Goal: Task Accomplishment & Management: Use online tool/utility

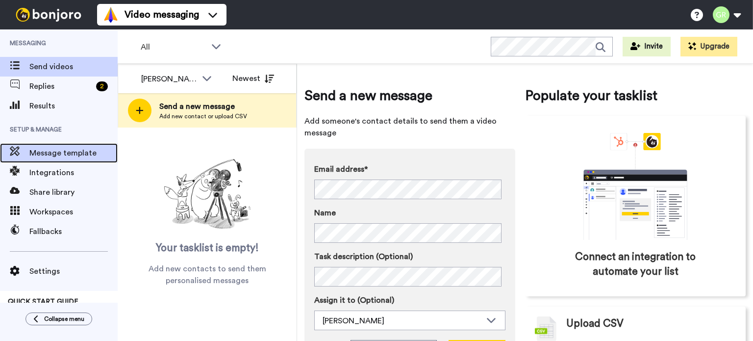
click at [65, 149] on span "Message template" at bounding box center [73, 153] width 88 height 12
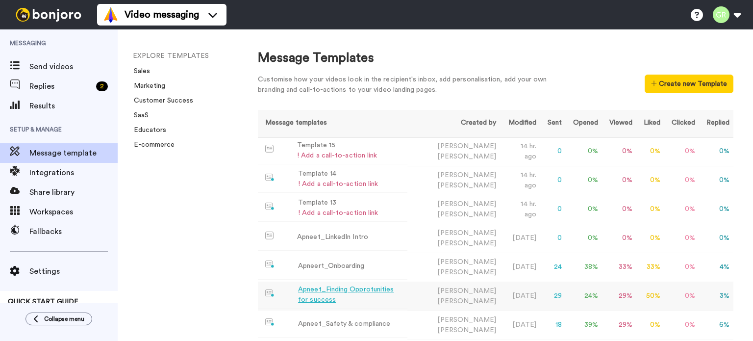
scroll to position [285, 0]
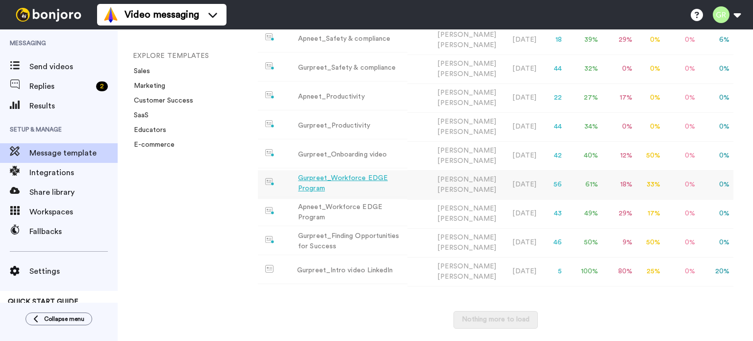
click at [351, 179] on div "Gurpreet_Workforce EDGE Program" at bounding box center [350, 183] width 105 height 21
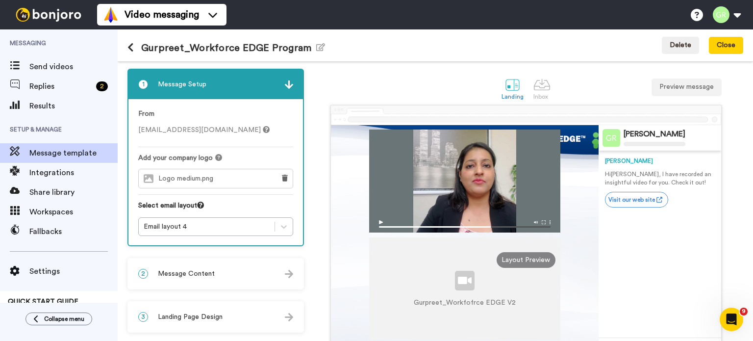
scroll to position [49, 0]
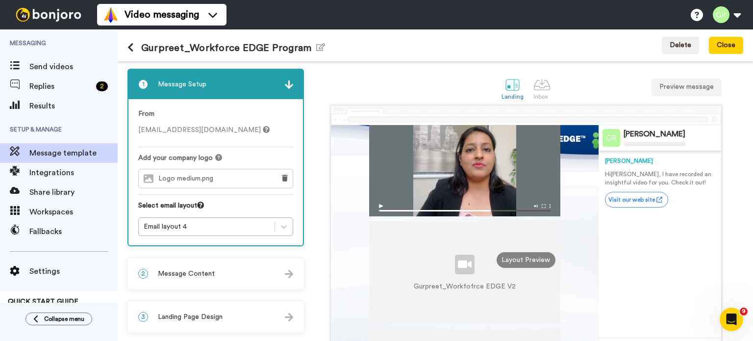
click at [540, 204] on img at bounding box center [464, 207] width 191 height 17
click at [541, 205] on img at bounding box center [464, 207] width 191 height 17
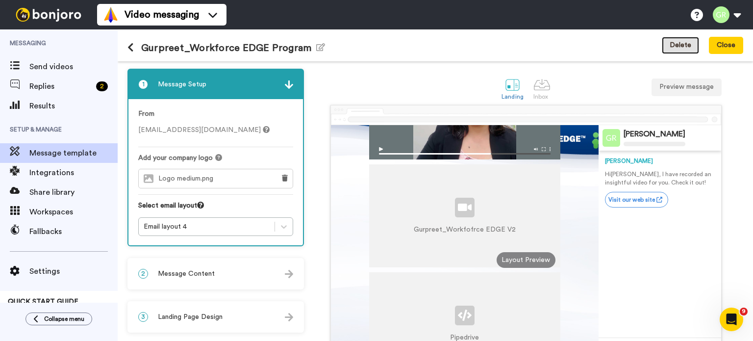
click at [679, 45] on button "Delete" at bounding box center [680, 46] width 37 height 18
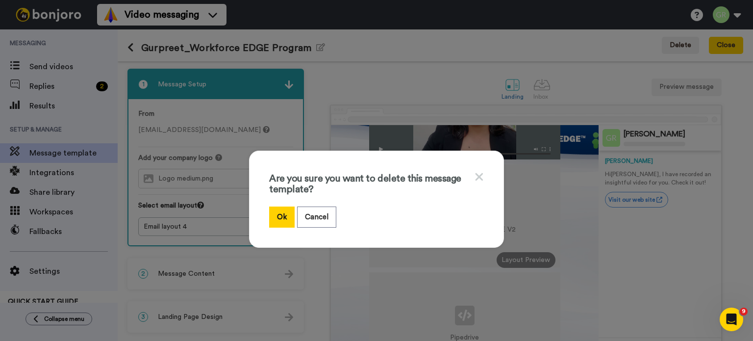
click at [475, 177] on icon at bounding box center [479, 177] width 9 height 12
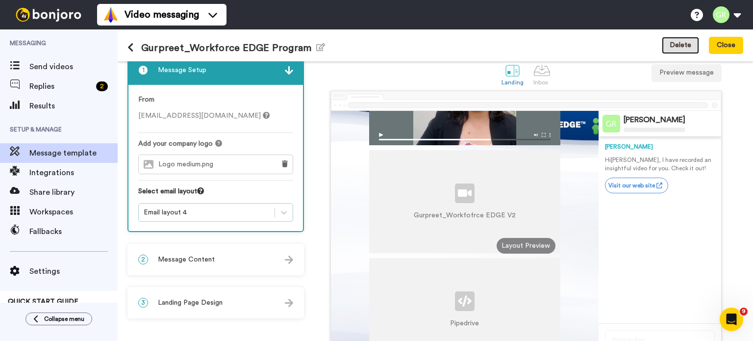
scroll to position [0, 0]
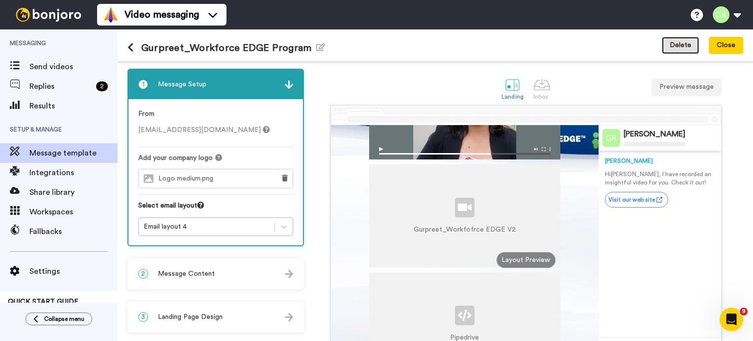
click at [671, 49] on button "Delete" at bounding box center [680, 46] width 37 height 18
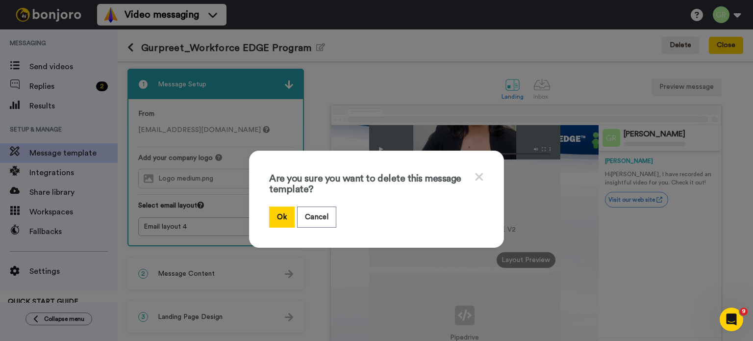
click at [481, 174] on div "Are you sure you want to delete this message template? Ok Cancel" at bounding box center [376, 199] width 255 height 97
click at [475, 175] on icon at bounding box center [479, 177] width 9 height 12
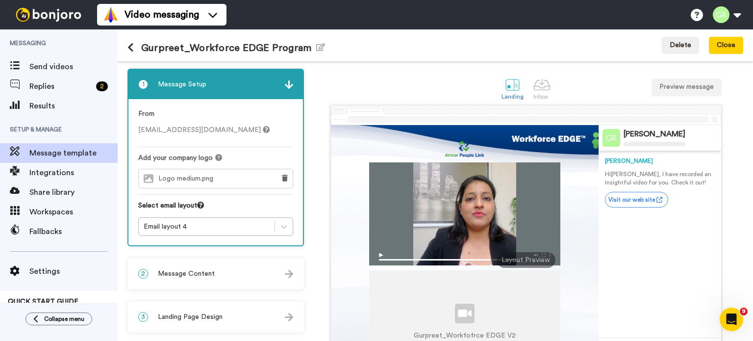
click at [516, 217] on div at bounding box center [464, 213] width 191 height 103
click at [131, 44] on icon at bounding box center [131, 48] width 6 height 10
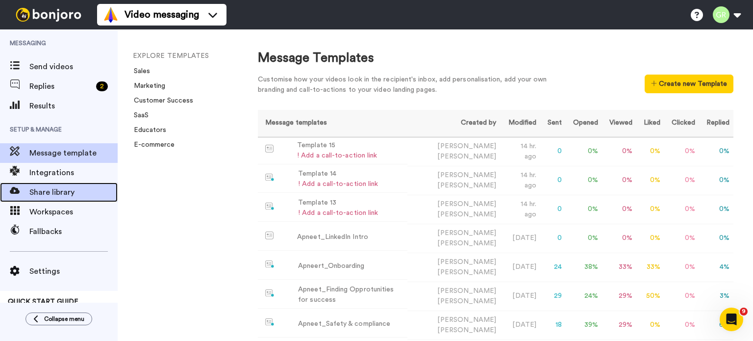
click at [33, 192] on span "Share library" at bounding box center [73, 192] width 88 height 12
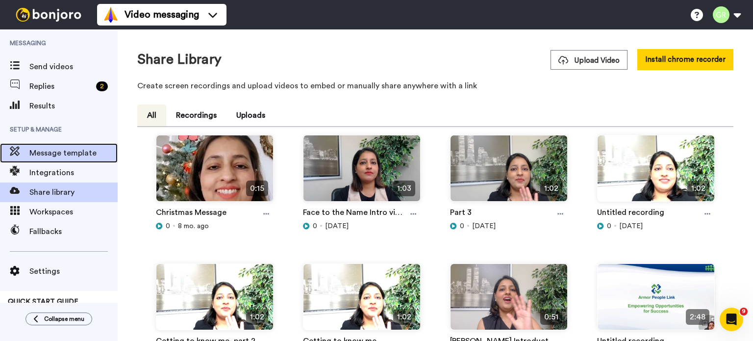
click at [67, 158] on span "Message template" at bounding box center [73, 153] width 88 height 12
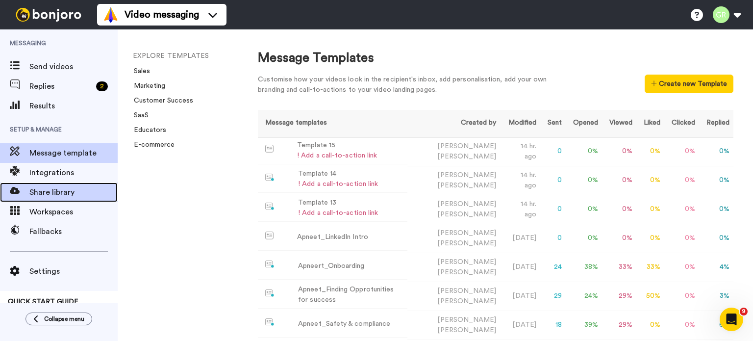
click at [59, 187] on span "Share library" at bounding box center [73, 192] width 88 height 12
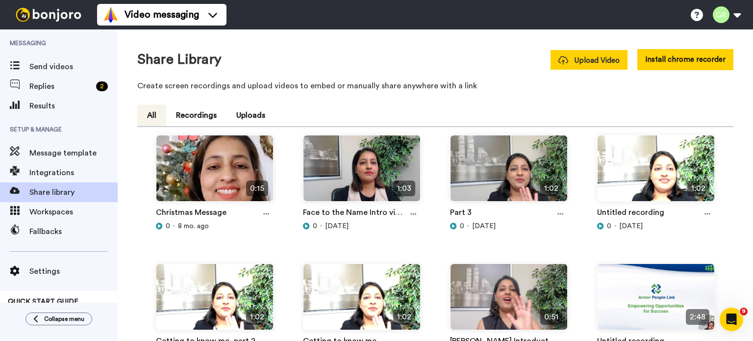
click at [562, 58] on icon at bounding box center [564, 60] width 10 height 9
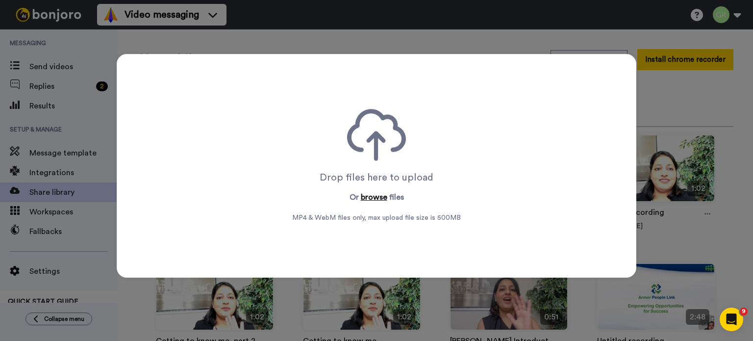
click at [367, 198] on button "browse" at bounding box center [374, 197] width 26 height 12
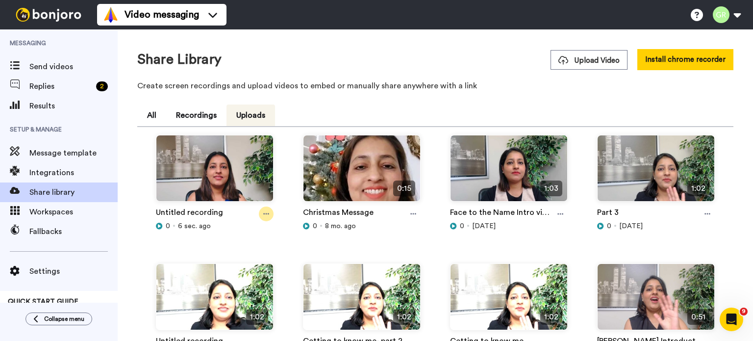
click at [268, 213] on icon at bounding box center [266, 213] width 6 height 1
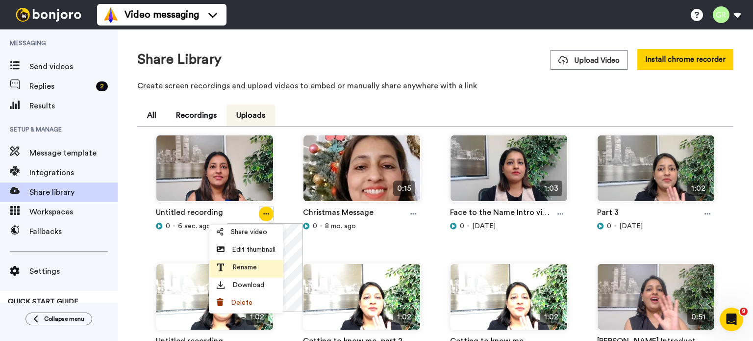
click at [250, 267] on span "Rename" at bounding box center [245, 267] width 25 height 10
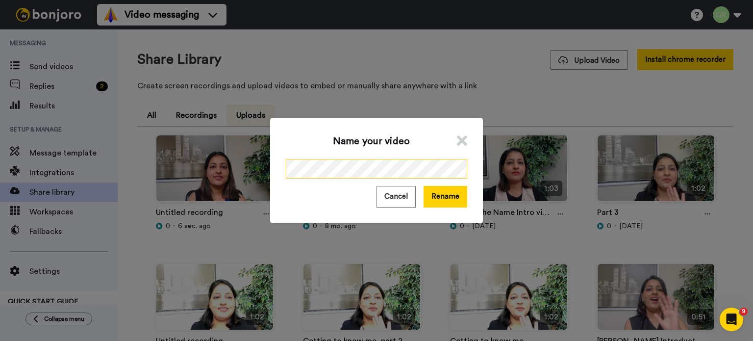
click at [252, 173] on div "Name your video Cancel Rename" at bounding box center [376, 170] width 753 height 341
click at [442, 198] on button "Rename" at bounding box center [446, 196] width 44 height 21
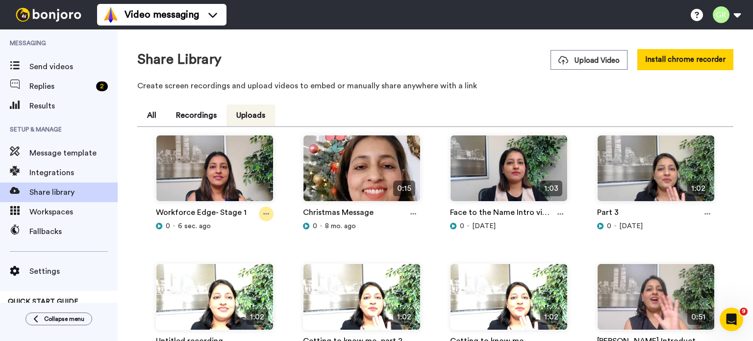
click at [270, 210] on div at bounding box center [266, 214] width 15 height 15
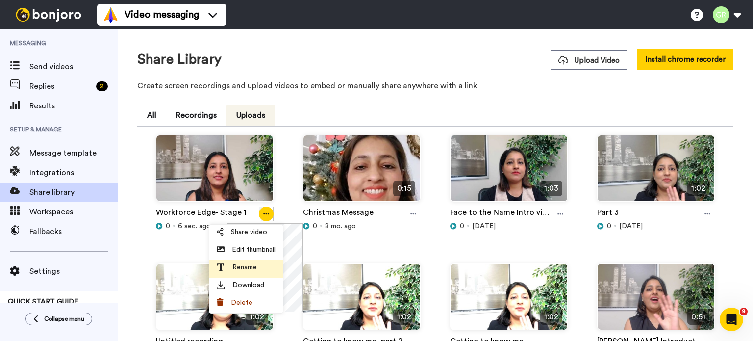
click at [247, 264] on span "Rename" at bounding box center [245, 267] width 25 height 10
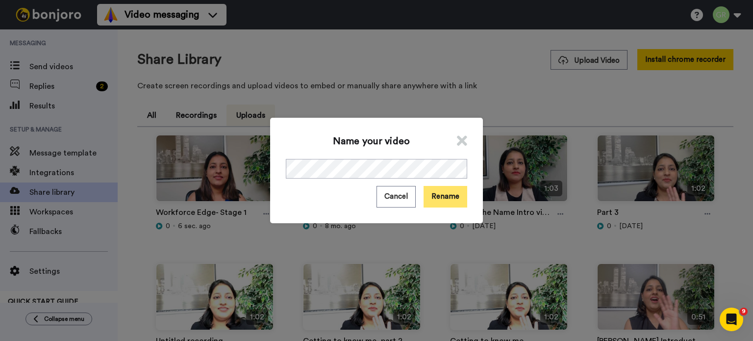
click at [440, 199] on button "Rename" at bounding box center [446, 196] width 44 height 21
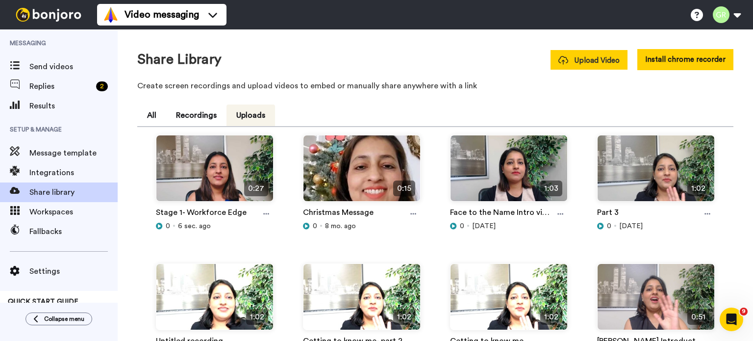
click at [598, 60] on span "Upload Video" at bounding box center [589, 60] width 61 height 10
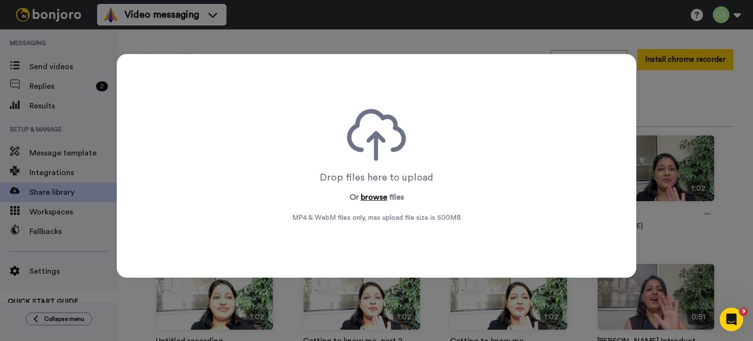
click at [375, 194] on button "browse" at bounding box center [374, 197] width 26 height 12
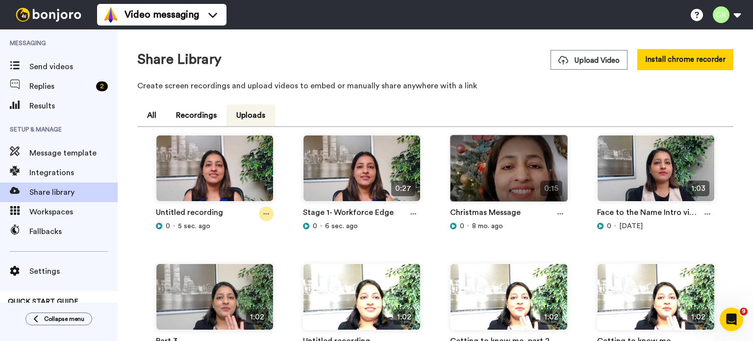
click at [260, 214] on div at bounding box center [266, 214] width 15 height 15
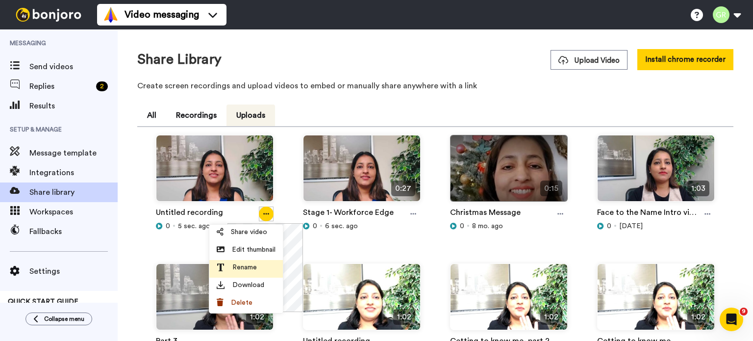
click at [258, 270] on div "Rename" at bounding box center [246, 267] width 59 height 10
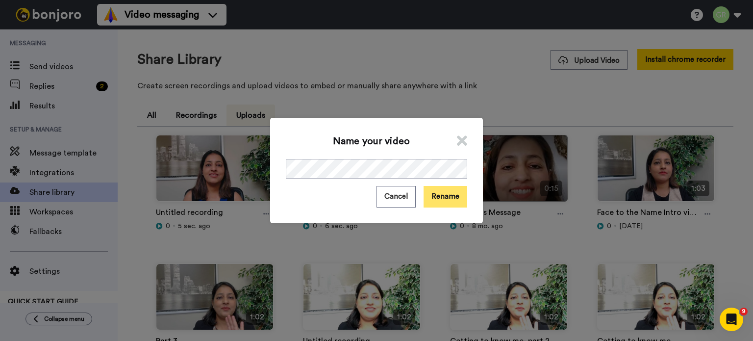
click at [443, 198] on button "Rename" at bounding box center [446, 196] width 44 height 21
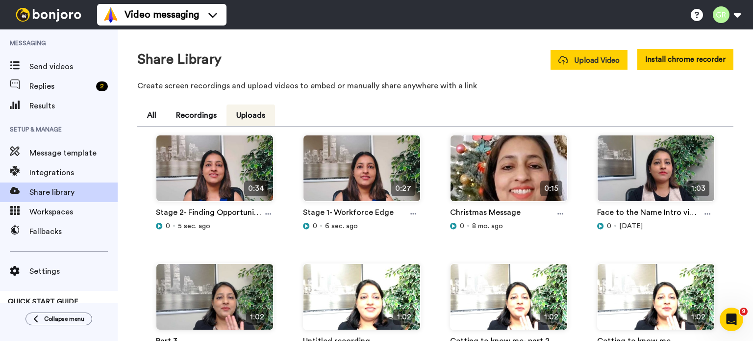
click at [595, 63] on span "Upload Video" at bounding box center [589, 60] width 61 height 10
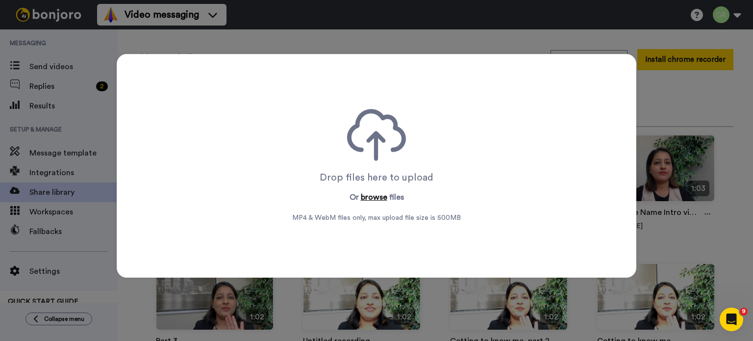
click at [371, 195] on button "browse" at bounding box center [374, 197] width 26 height 12
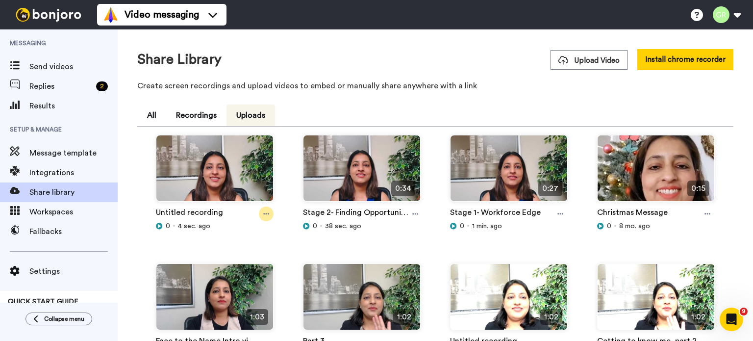
click at [271, 216] on div at bounding box center [266, 214] width 15 height 15
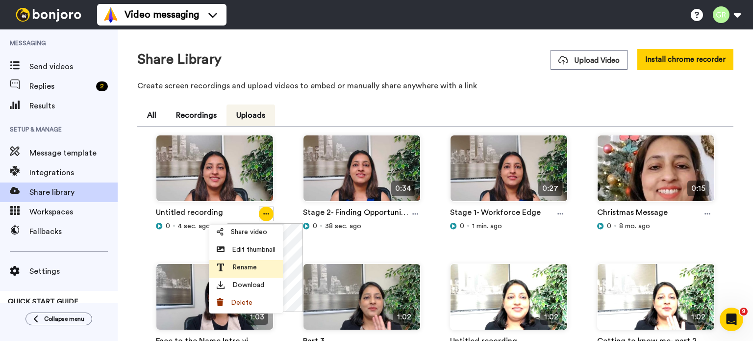
click at [245, 268] on span "Rename" at bounding box center [245, 267] width 25 height 10
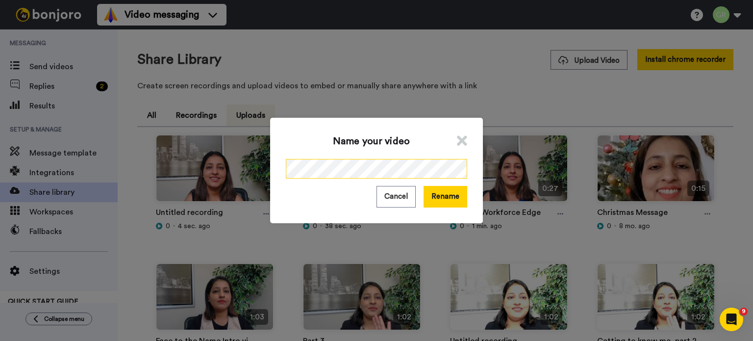
click at [236, 160] on div "Name your video Cancel Rename" at bounding box center [376, 170] width 753 height 341
click at [453, 194] on button "Rename" at bounding box center [446, 196] width 44 height 21
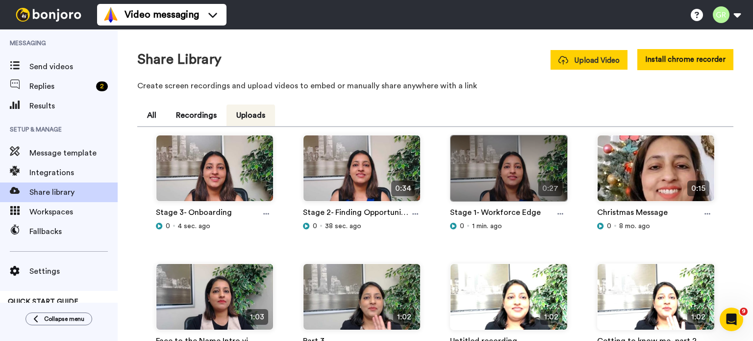
click at [609, 59] on span "Upload Video" at bounding box center [589, 60] width 61 height 10
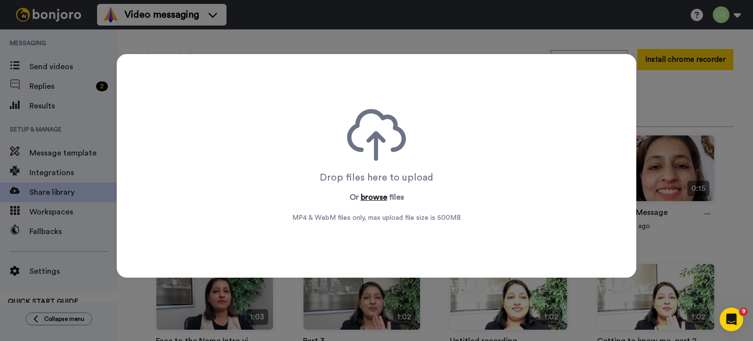
click at [361, 197] on button "browse" at bounding box center [374, 197] width 26 height 12
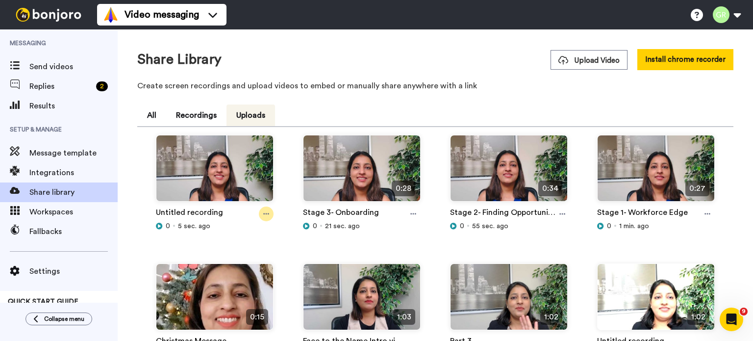
click at [263, 213] on icon at bounding box center [266, 213] width 6 height 7
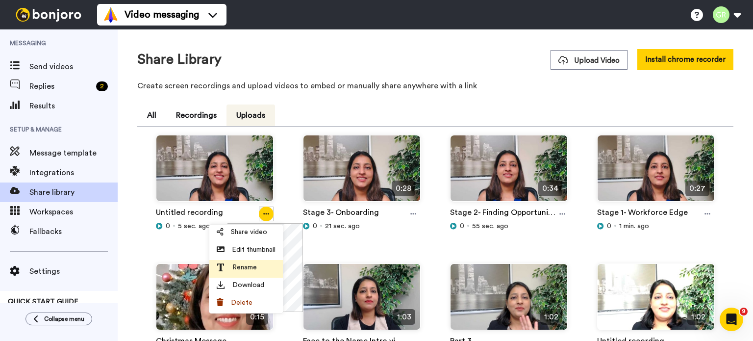
click at [253, 270] on span "Rename" at bounding box center [245, 267] width 25 height 10
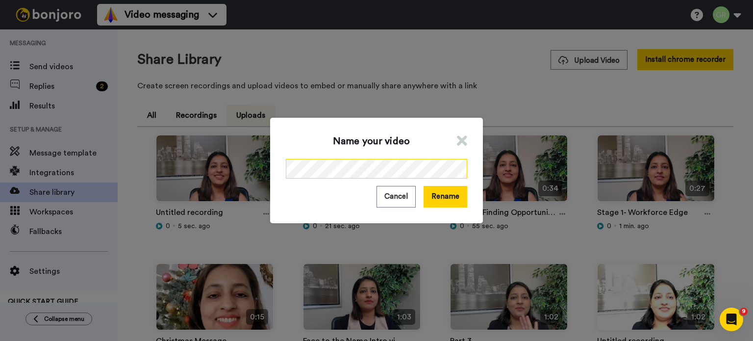
click at [243, 166] on div "Name your video Cancel Rename" at bounding box center [376, 170] width 753 height 341
click at [448, 200] on button "Rename" at bounding box center [446, 196] width 44 height 21
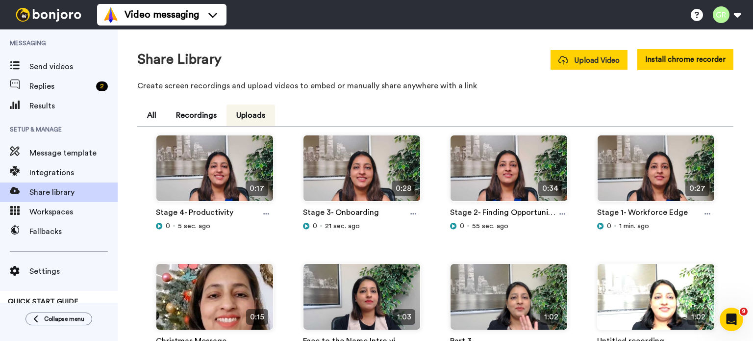
click at [619, 62] on button "Upload Video" at bounding box center [589, 60] width 77 height 20
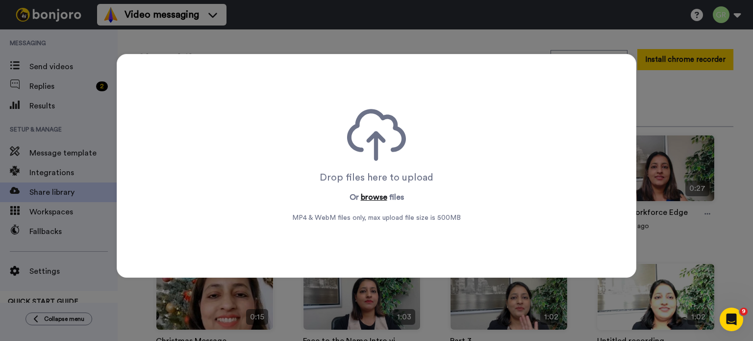
click at [370, 198] on button "browse" at bounding box center [374, 197] width 26 height 12
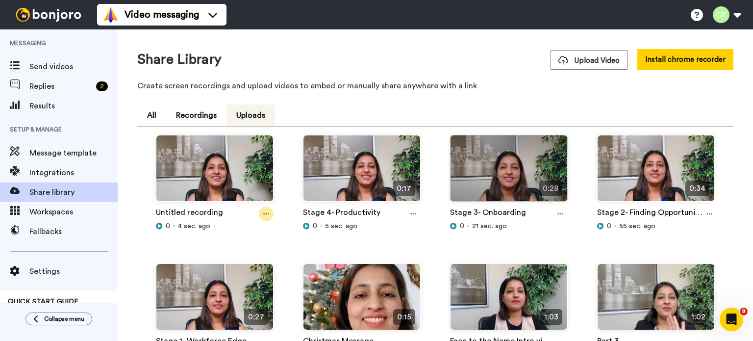
click at [269, 209] on div at bounding box center [266, 214] width 15 height 15
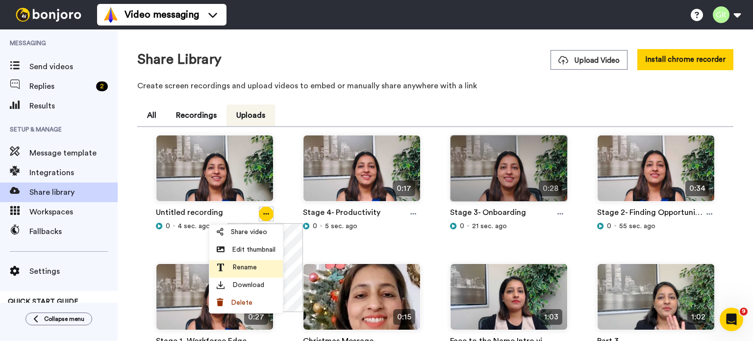
click at [260, 272] on div "Rename" at bounding box center [246, 267] width 59 height 10
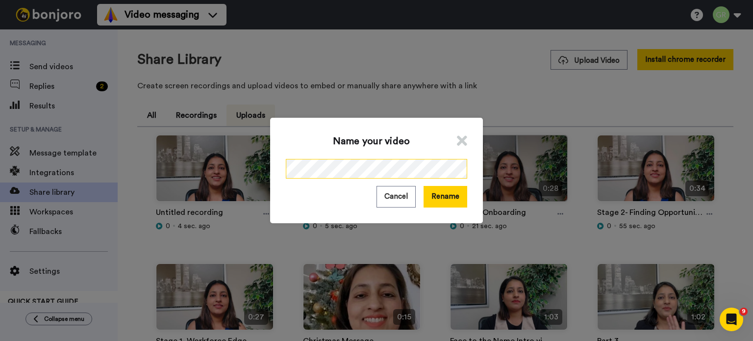
click at [277, 169] on div "Name your video Cancel Rename" at bounding box center [376, 170] width 213 height 105
click at [465, 200] on div "Name your video Cancel Rename" at bounding box center [376, 170] width 213 height 105
click at [454, 196] on button "Rename" at bounding box center [446, 196] width 44 height 21
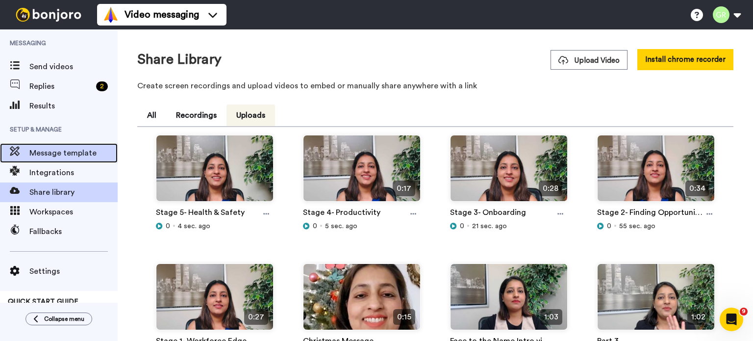
click at [70, 154] on span "Message template" at bounding box center [73, 153] width 88 height 12
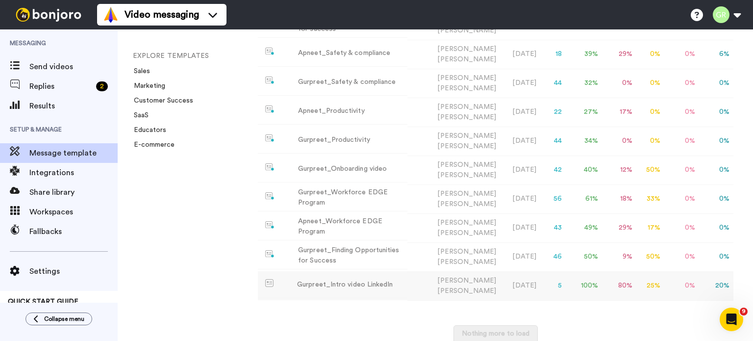
scroll to position [285, 0]
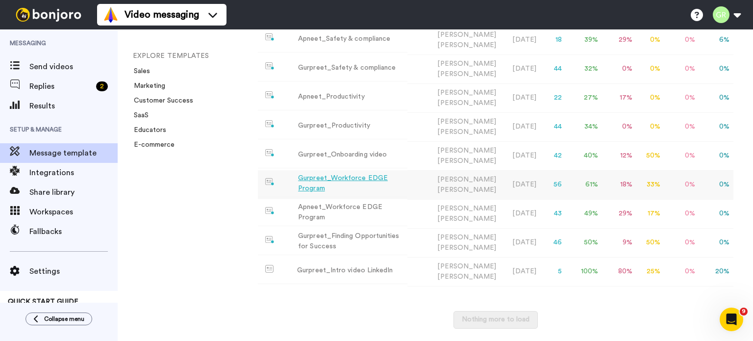
click at [359, 179] on div "Gurpreet_Workforce EDGE Program" at bounding box center [350, 183] width 105 height 21
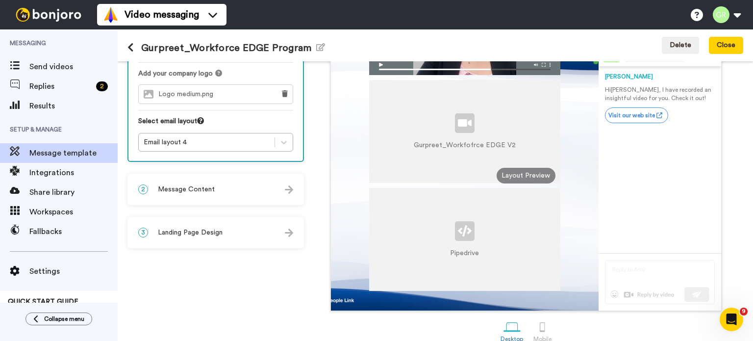
scroll to position [49, 0]
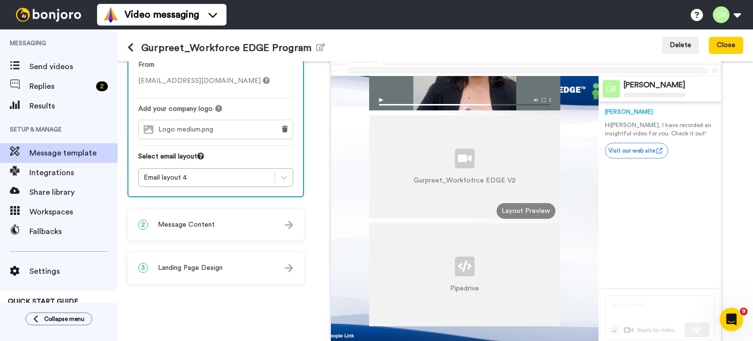
click at [294, 223] on div "2 Message Content" at bounding box center [216, 224] width 175 height 29
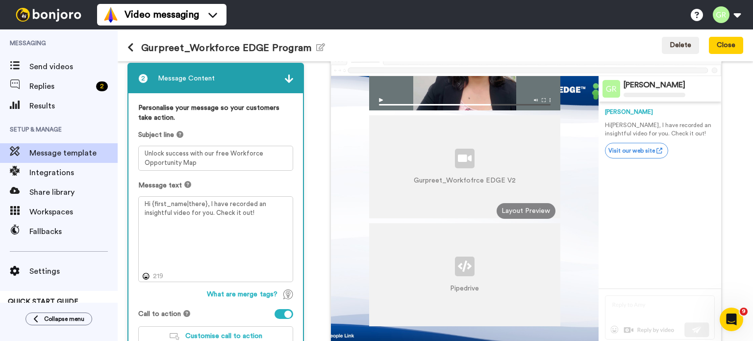
click at [288, 77] on img at bounding box center [289, 79] width 8 height 8
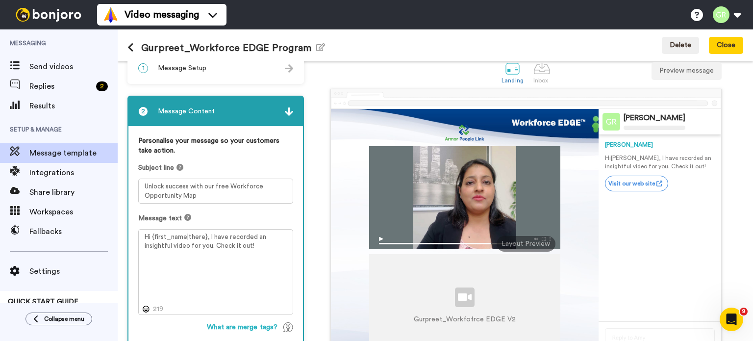
scroll to position [0, 0]
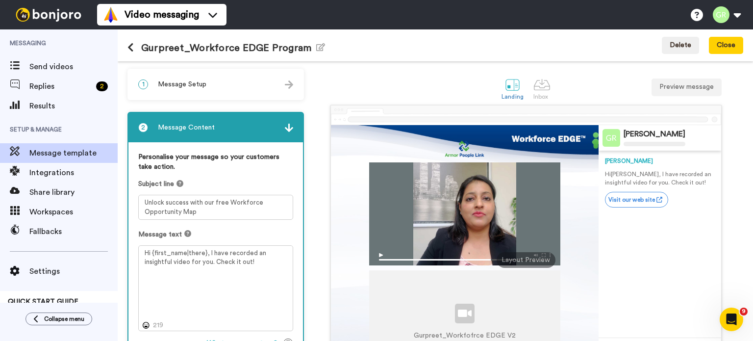
click at [283, 89] on div "1 Message Setup" at bounding box center [216, 84] width 175 height 29
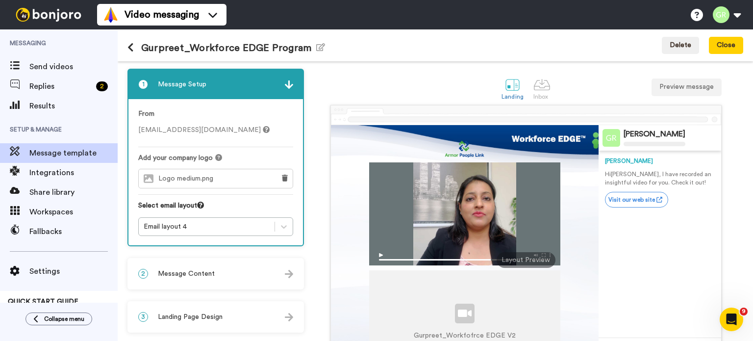
click at [522, 222] on div at bounding box center [464, 213] width 191 height 103
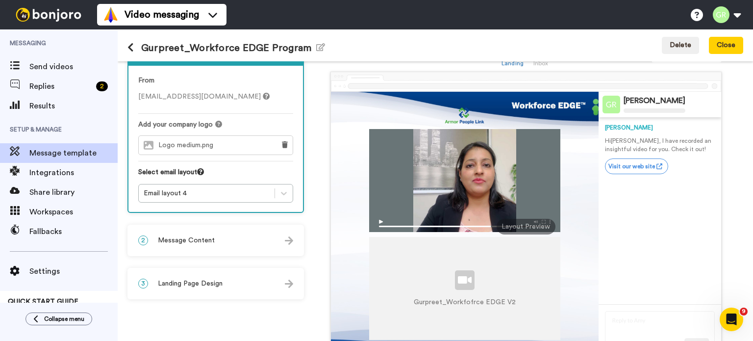
scroll to position [98, 0]
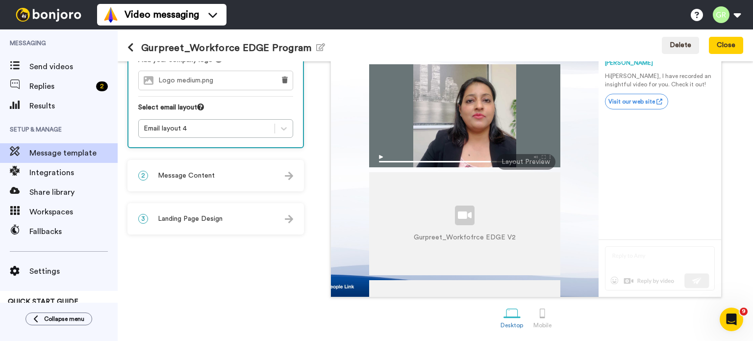
click at [209, 221] on span "Landing Page Design" at bounding box center [190, 219] width 65 height 10
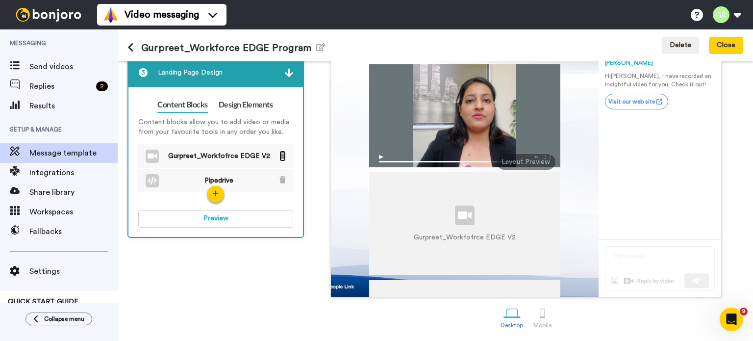
click at [283, 153] on icon at bounding box center [283, 155] width 6 height 7
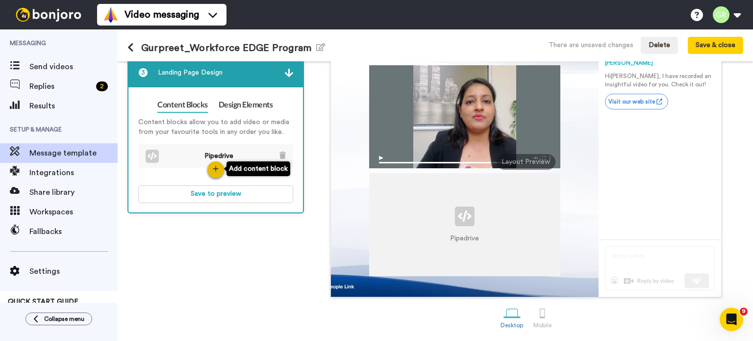
click at [218, 170] on icon "button" at bounding box center [216, 168] width 6 height 7
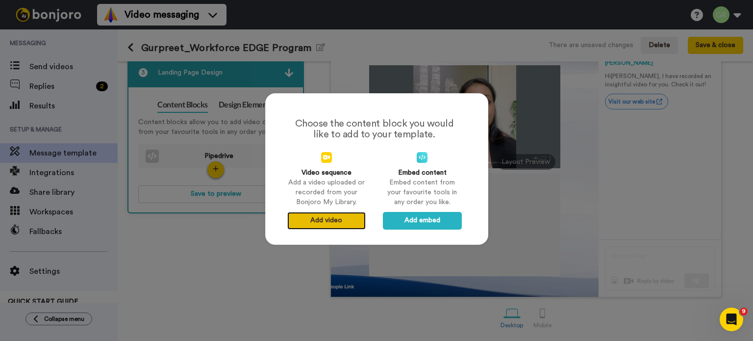
click at [318, 223] on button "Add video" at bounding box center [326, 221] width 78 height 18
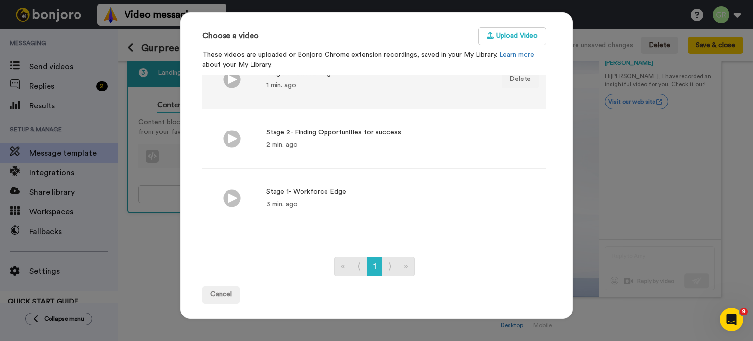
scroll to position [196, 0]
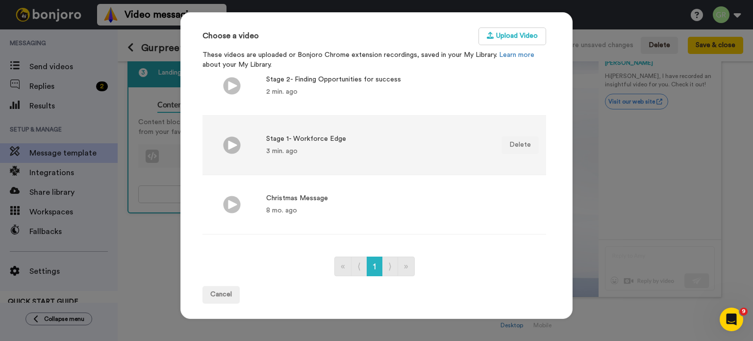
click at [283, 129] on li "Stage 1- Workforce Edge 3 min. ago Delete" at bounding box center [375, 145] width 344 height 59
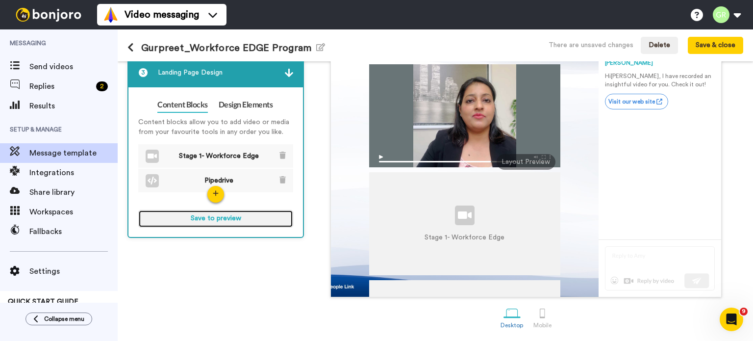
click at [220, 213] on button "Save to preview" at bounding box center [215, 219] width 155 height 18
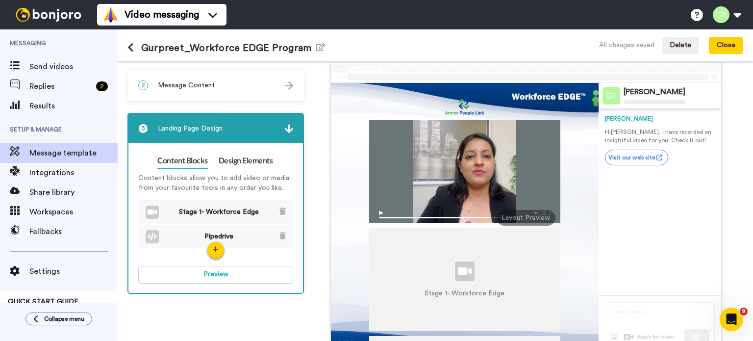
scroll to position [0, 0]
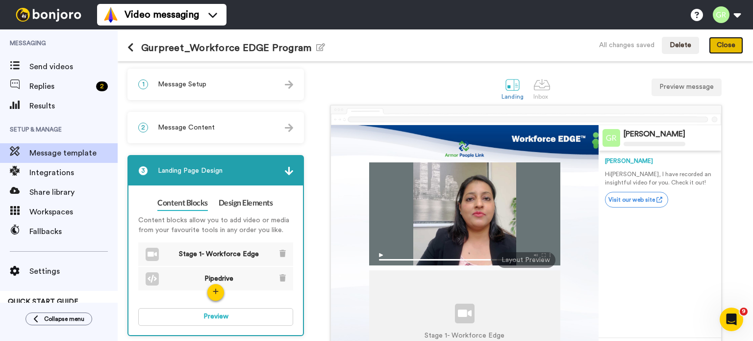
click at [722, 47] on button "Close" at bounding box center [726, 46] width 34 height 18
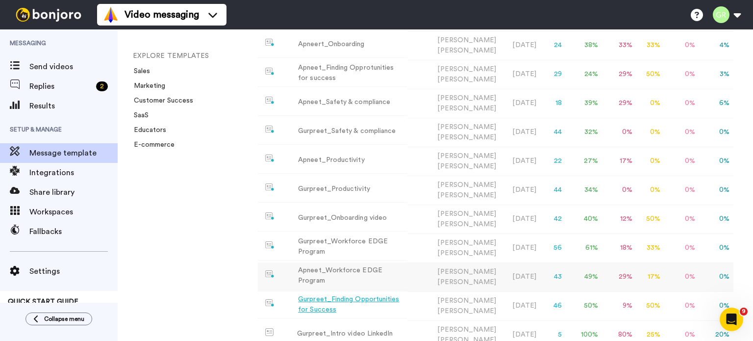
scroll to position [245, 0]
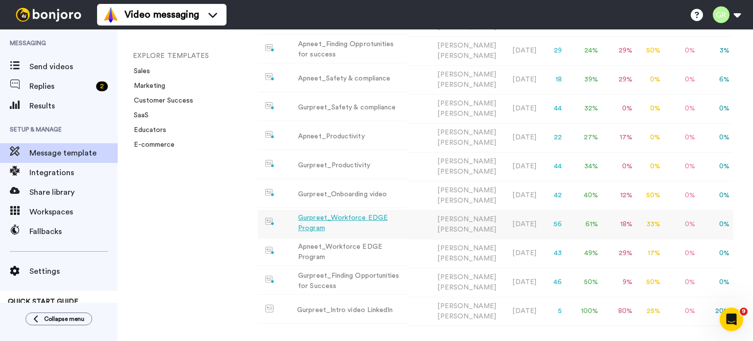
click at [330, 220] on div "Gurpreet_Workforce EDGE Program" at bounding box center [350, 223] width 105 height 21
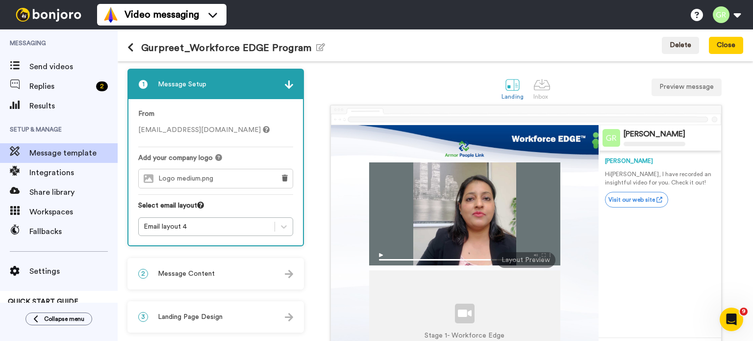
click at [516, 256] on div "Layout Preview" at bounding box center [526, 260] width 59 height 16
click at [686, 81] on button "Preview message" at bounding box center [687, 87] width 70 height 18
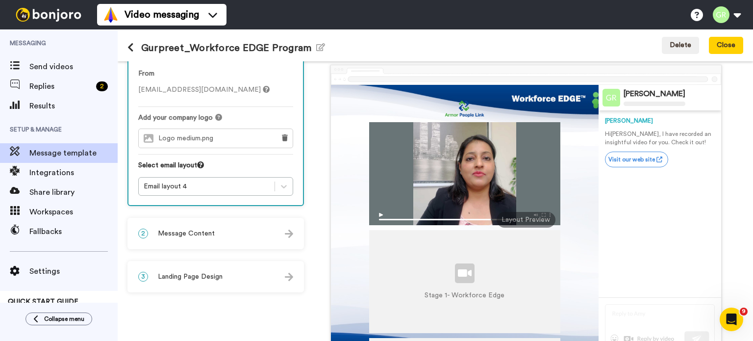
scroll to position [98, 0]
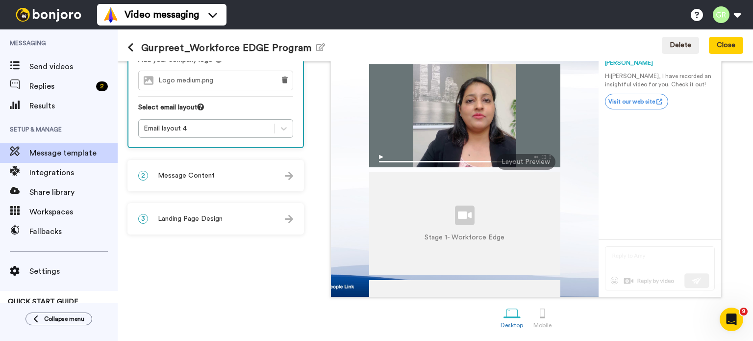
click at [283, 215] on div "3 Landing Page Design" at bounding box center [216, 218] width 175 height 29
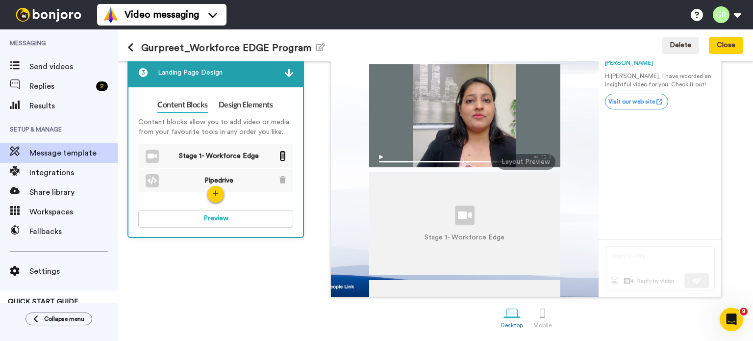
click at [281, 153] on icon at bounding box center [283, 155] width 6 height 7
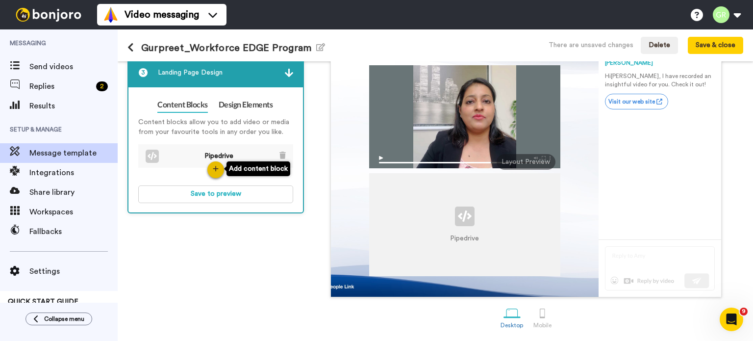
click at [218, 172] on button "button" at bounding box center [216, 169] width 17 height 17
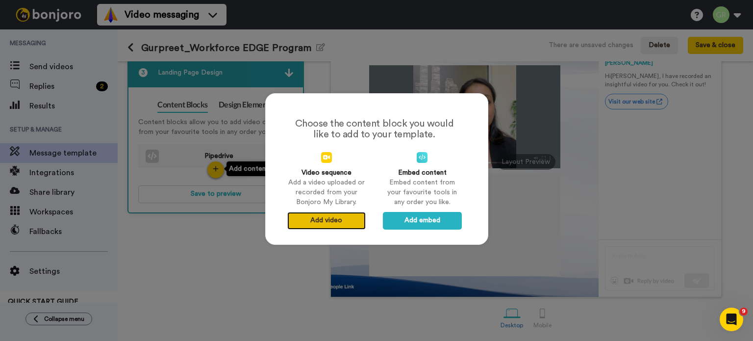
click at [342, 221] on button "Add video" at bounding box center [326, 221] width 78 height 18
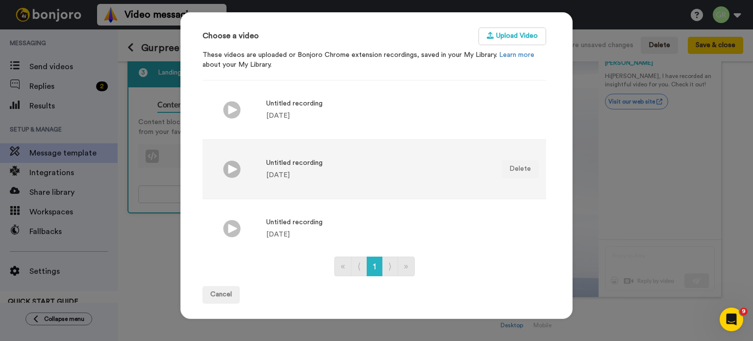
scroll to position [716, 0]
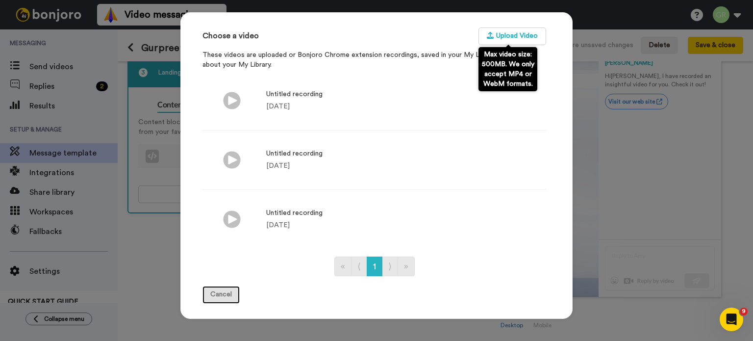
click at [222, 294] on button "Cancel" at bounding box center [221, 295] width 37 height 18
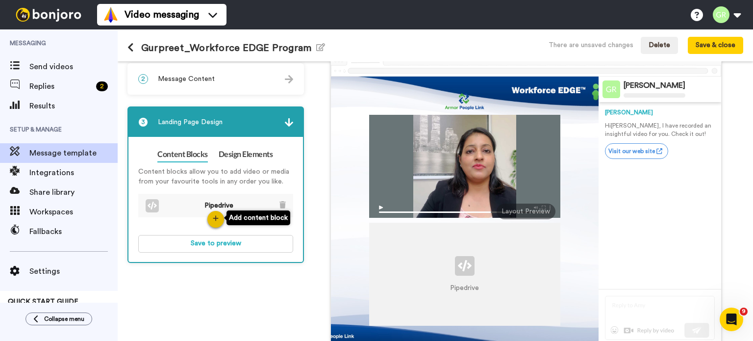
scroll to position [0, 0]
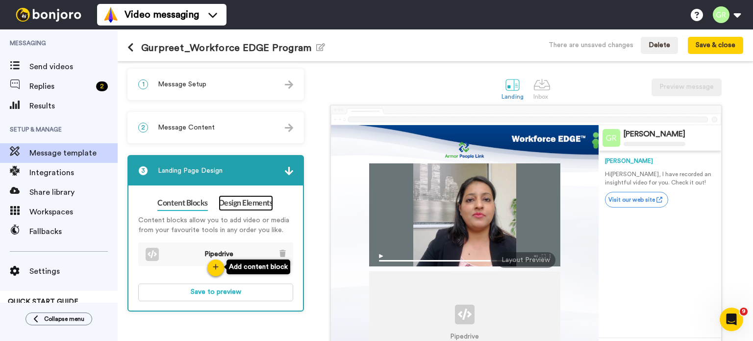
click at [242, 196] on link "Design Elements" at bounding box center [246, 203] width 54 height 16
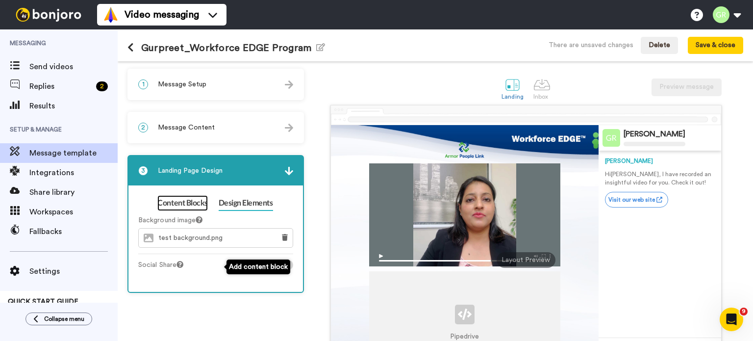
click at [184, 200] on link "Content Blocks" at bounding box center [182, 203] width 50 height 16
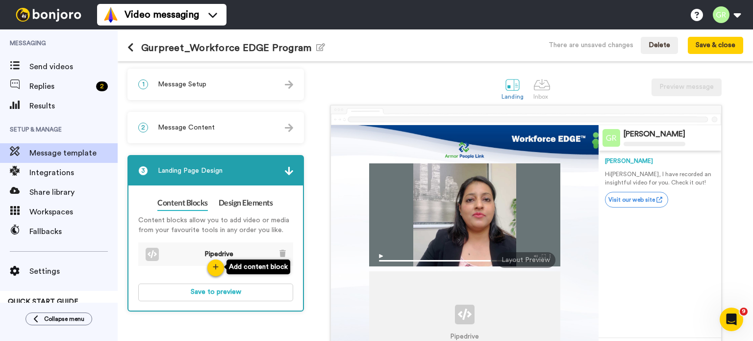
click at [523, 185] on div at bounding box center [464, 214] width 191 height 103
click at [285, 78] on div "1 Message Setup" at bounding box center [216, 84] width 175 height 29
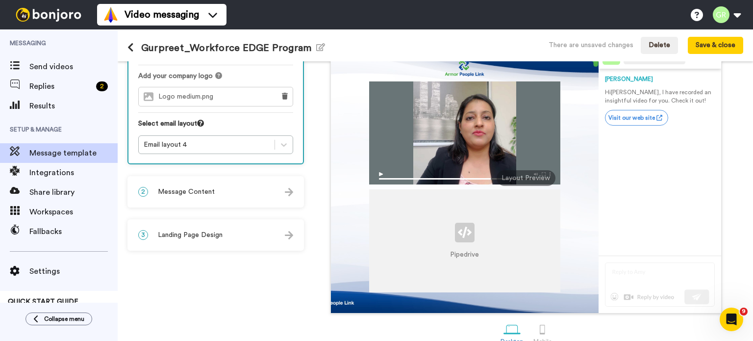
scroll to position [98, 0]
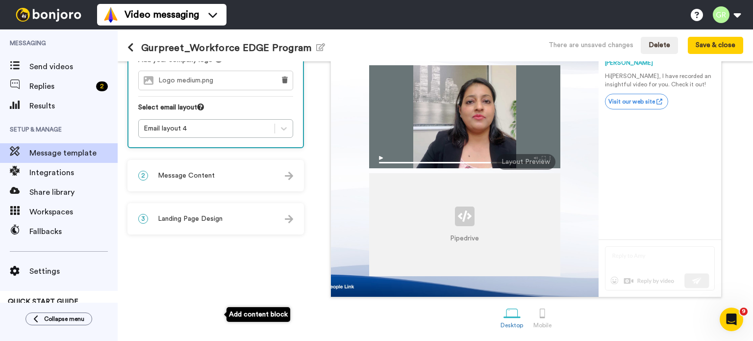
click at [297, 215] on div "3 Landing Page Design" at bounding box center [216, 218] width 175 height 29
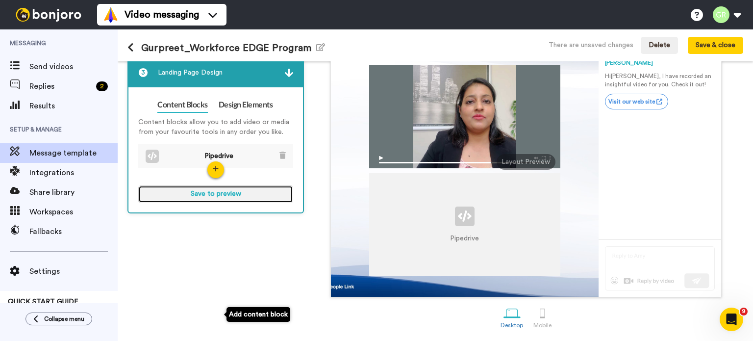
click at [220, 195] on button "Save to preview" at bounding box center [215, 194] width 155 height 18
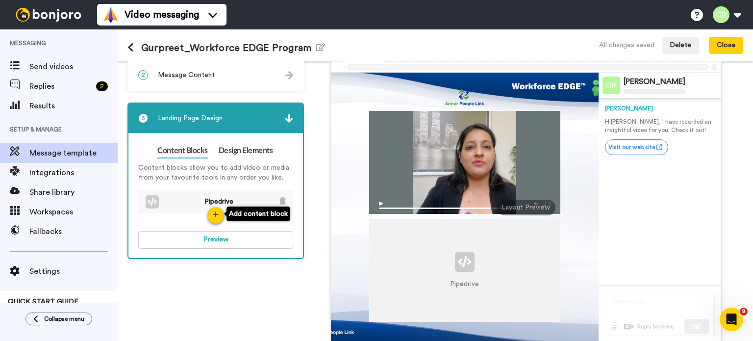
scroll to position [0, 0]
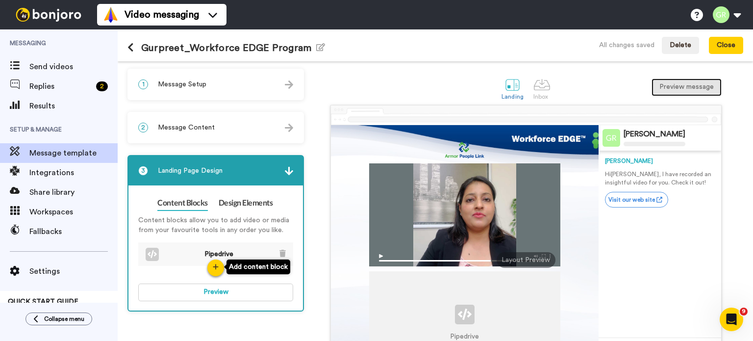
click at [669, 84] on button "Preview message" at bounding box center [687, 87] width 70 height 18
click at [290, 86] on img at bounding box center [289, 84] width 8 height 8
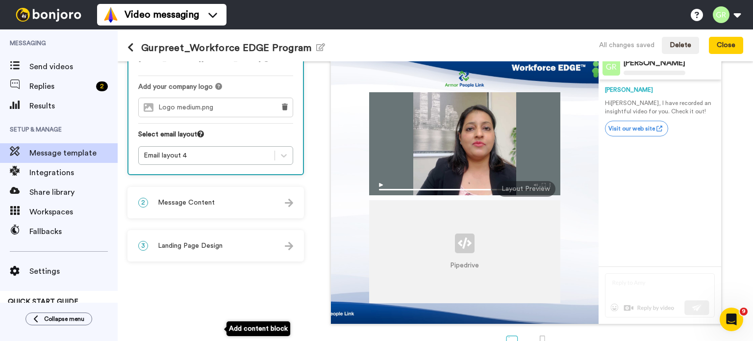
scroll to position [98, 0]
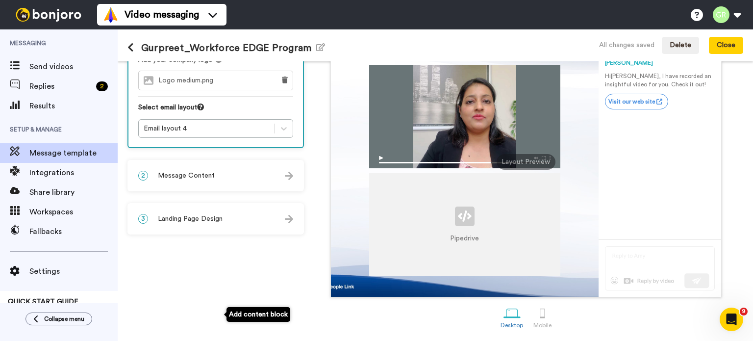
click at [300, 182] on div "2 Message Content" at bounding box center [216, 175] width 175 height 29
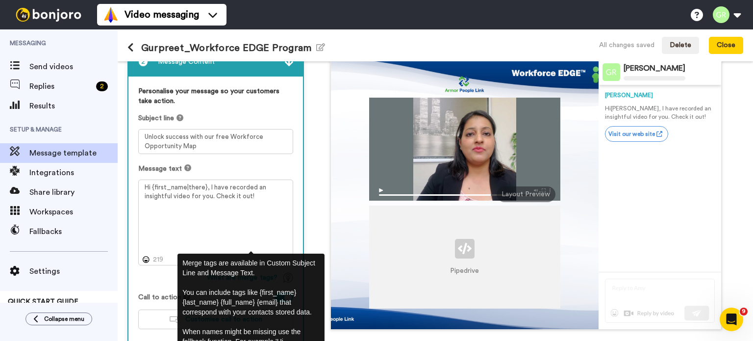
scroll to position [0, 0]
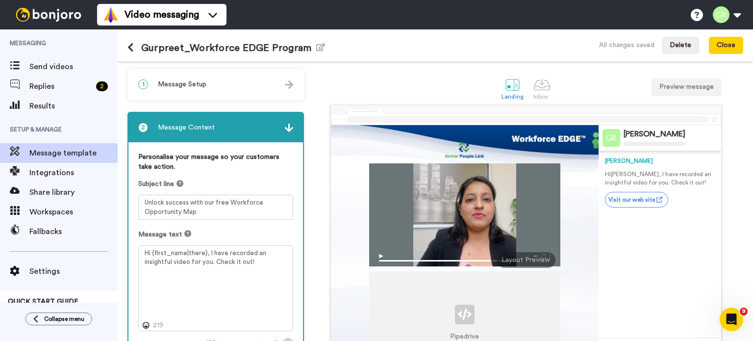
click at [283, 80] on div "1 Message Setup" at bounding box center [216, 84] width 175 height 29
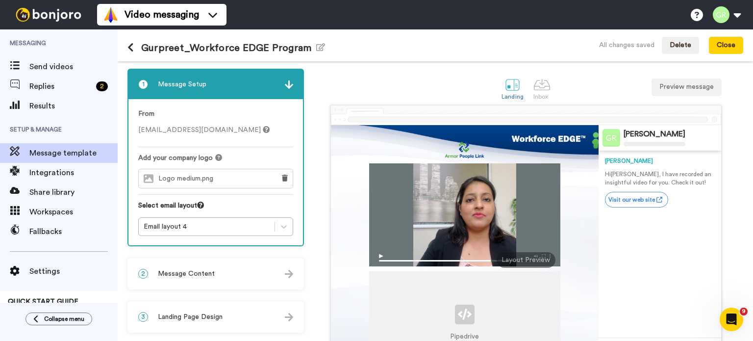
click at [283, 276] on div "2 Message Content" at bounding box center [216, 273] width 175 height 29
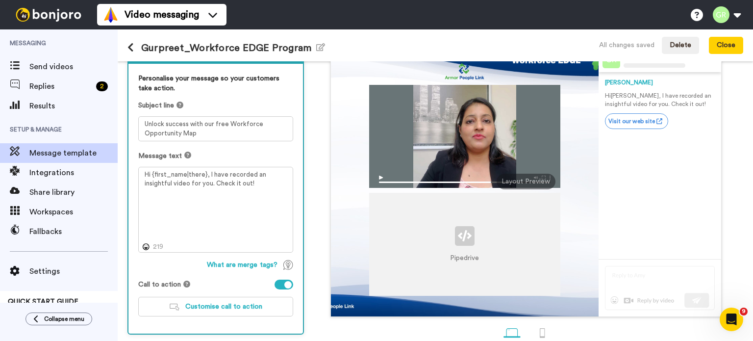
scroll to position [121, 0]
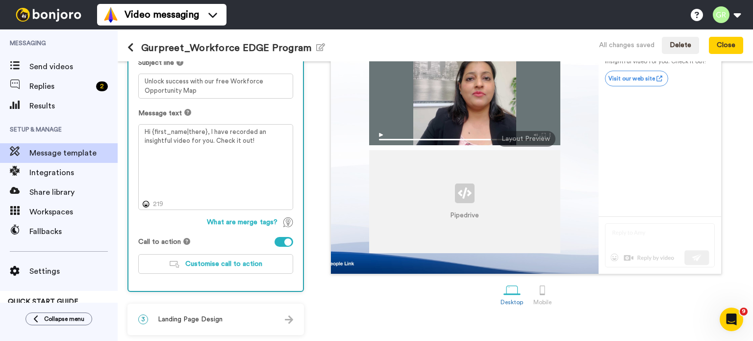
click at [290, 319] on img at bounding box center [289, 319] width 8 height 8
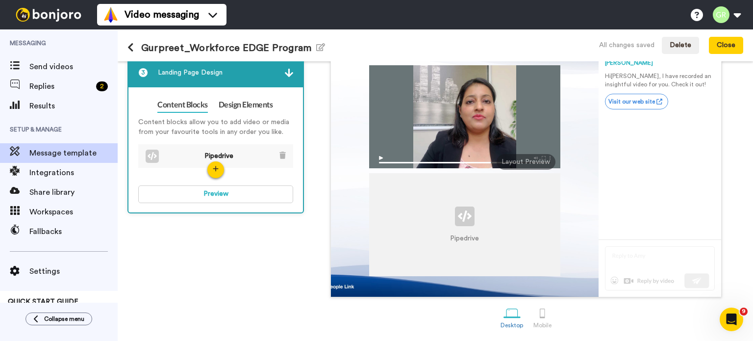
scroll to position [98, 0]
click at [218, 172] on button "button" at bounding box center [216, 169] width 17 height 17
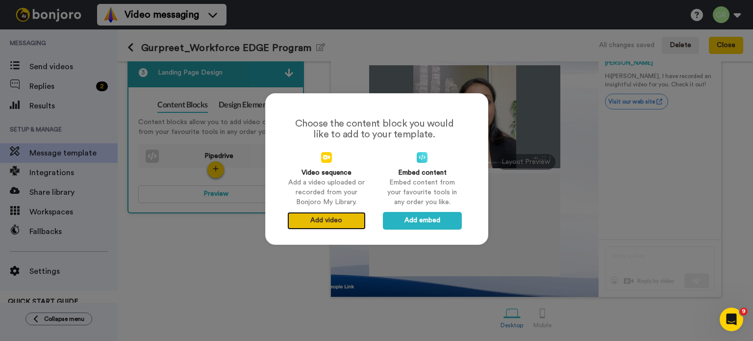
click at [353, 227] on button "Add video" at bounding box center [326, 221] width 78 height 18
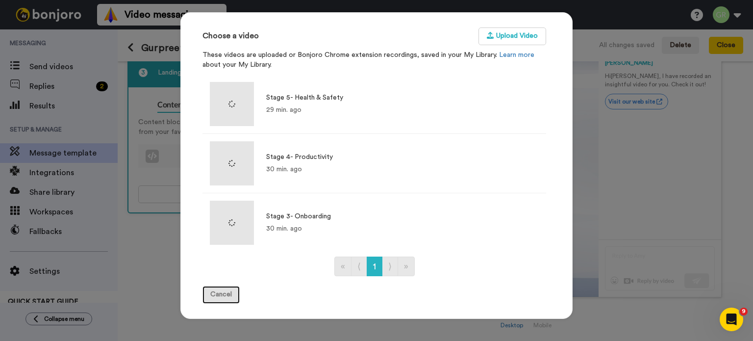
click at [214, 297] on button "Cancel" at bounding box center [221, 295] width 37 height 18
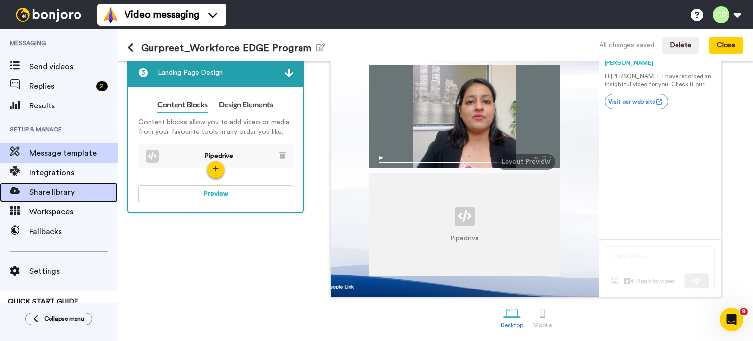
click at [59, 184] on div "Share library" at bounding box center [59, 192] width 118 height 20
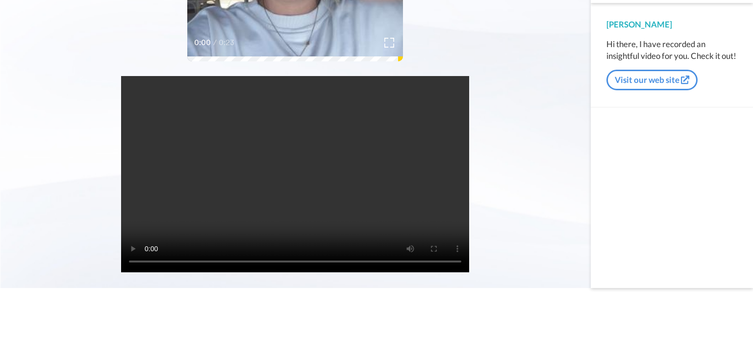
scroll to position [245, 0]
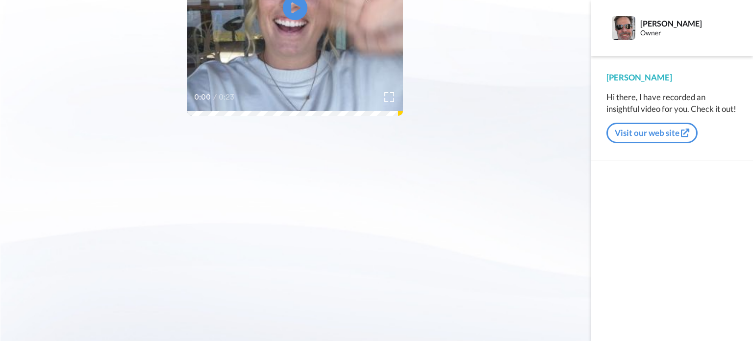
scroll to position [53, 0]
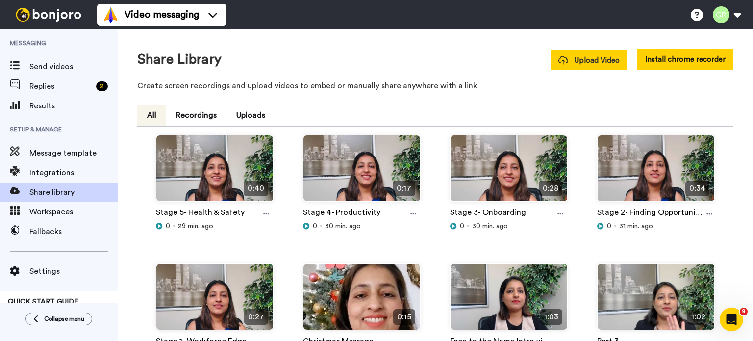
click at [584, 58] on span "Upload Video" at bounding box center [589, 60] width 61 height 10
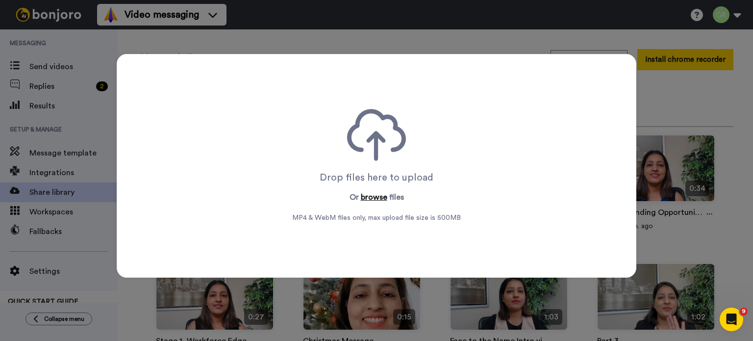
click at [370, 192] on button "browse" at bounding box center [374, 197] width 26 height 12
click at [507, 34] on div "Drop files here to upload Or browse files MP4 & WebM files only, max upload fil…" at bounding box center [376, 170] width 753 height 341
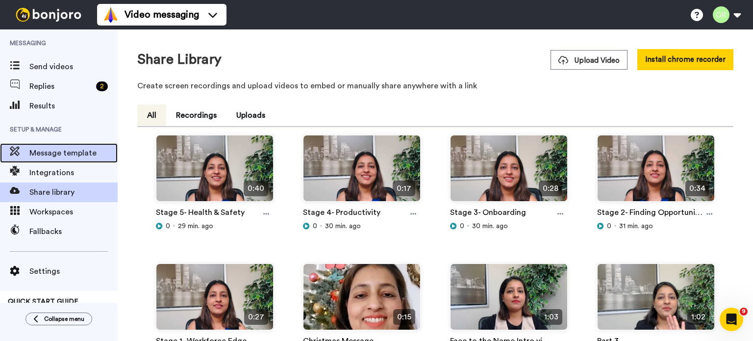
click at [74, 159] on div "Message template" at bounding box center [59, 153] width 118 height 20
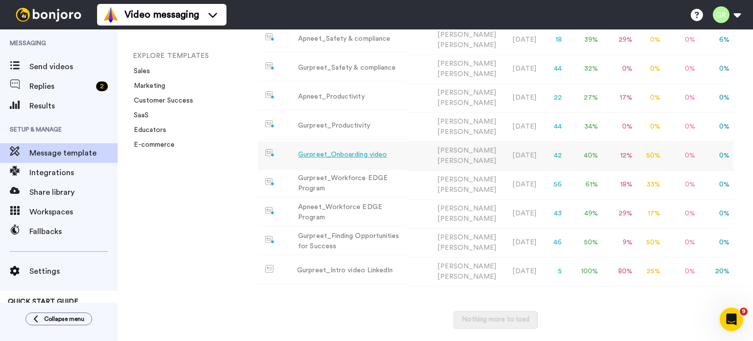
click at [341, 153] on div "Gurpreet_Onboarding video" at bounding box center [342, 155] width 89 height 10
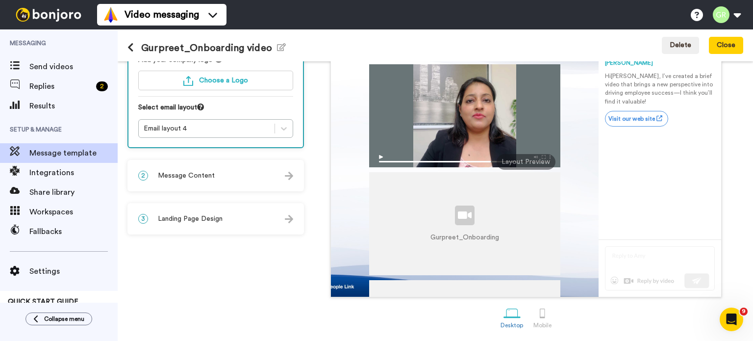
click at [455, 225] on div at bounding box center [465, 216] width 20 height 20
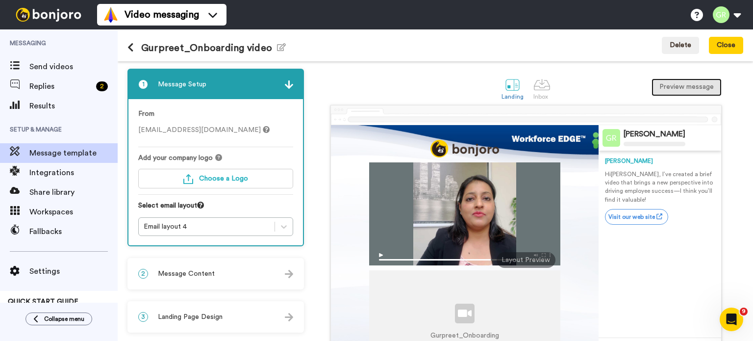
click at [671, 90] on button "Preview message" at bounding box center [687, 87] width 70 height 18
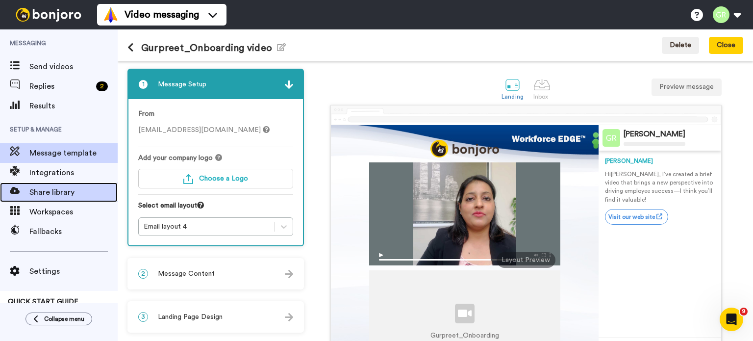
click at [58, 192] on span "Share library" at bounding box center [73, 192] width 88 height 12
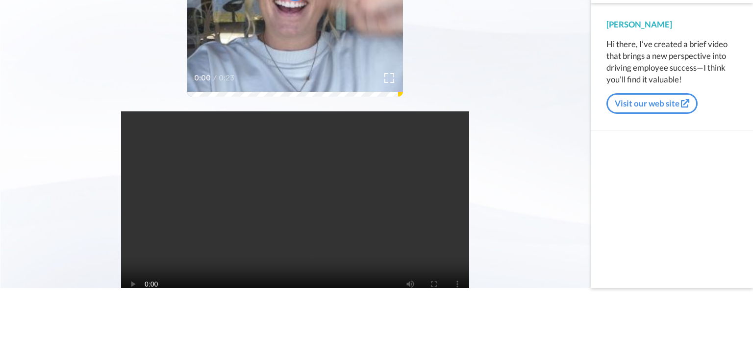
scroll to position [27, 0]
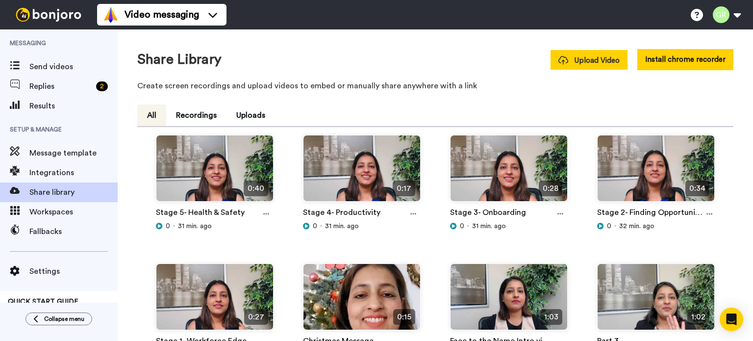
click at [585, 56] on span "Upload Video" at bounding box center [589, 60] width 61 height 10
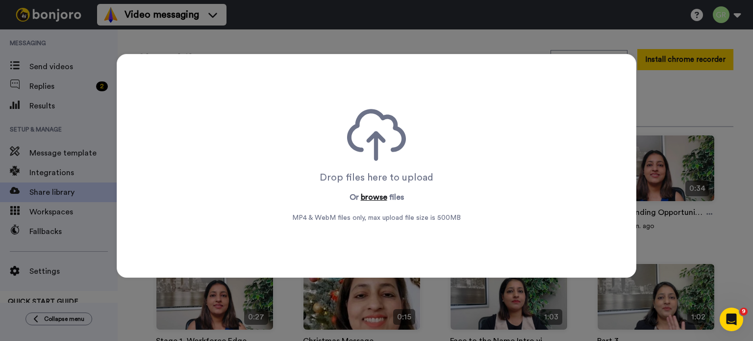
click at [362, 191] on button "browse" at bounding box center [374, 197] width 26 height 12
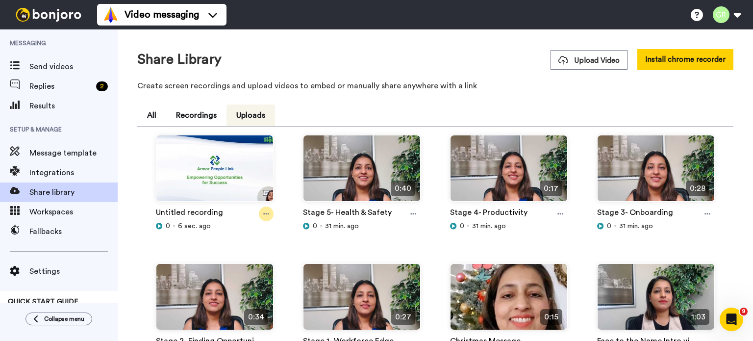
click at [266, 215] on icon at bounding box center [266, 213] width 6 height 7
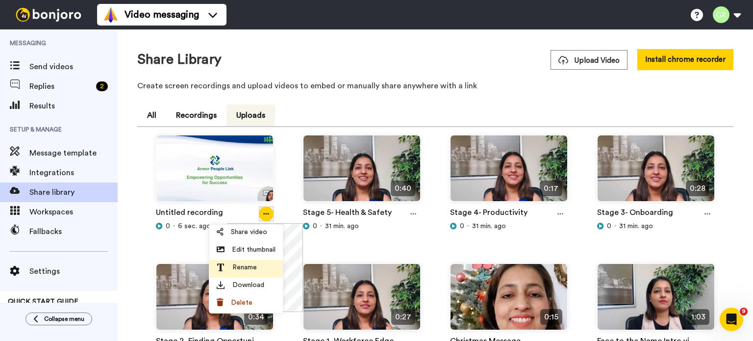
click at [241, 269] on span "Rename" at bounding box center [245, 267] width 25 height 10
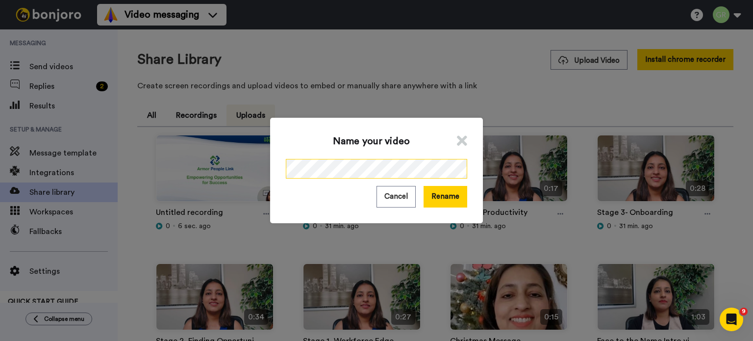
click at [233, 157] on div "Name your video Cancel Rename" at bounding box center [376, 170] width 753 height 341
click at [447, 198] on button "Rename" at bounding box center [446, 196] width 44 height 21
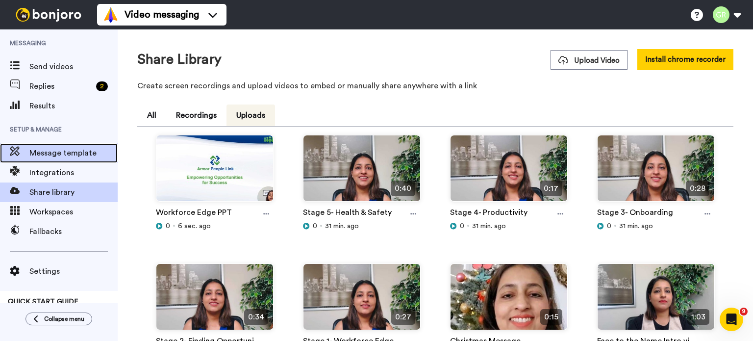
click at [57, 154] on span "Message template" at bounding box center [73, 153] width 88 height 12
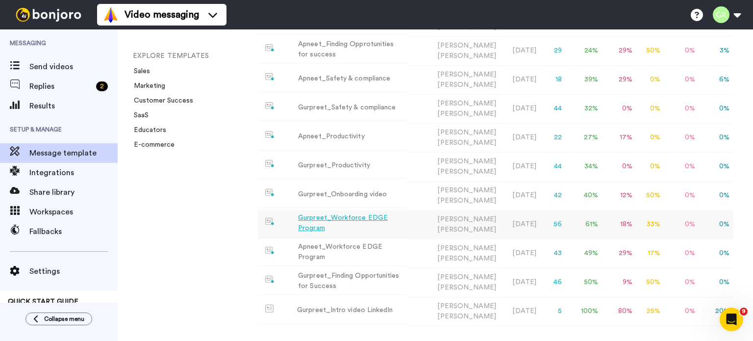
click at [343, 223] on div "Gurpreet_Workforce EDGE Program" at bounding box center [350, 223] width 105 height 21
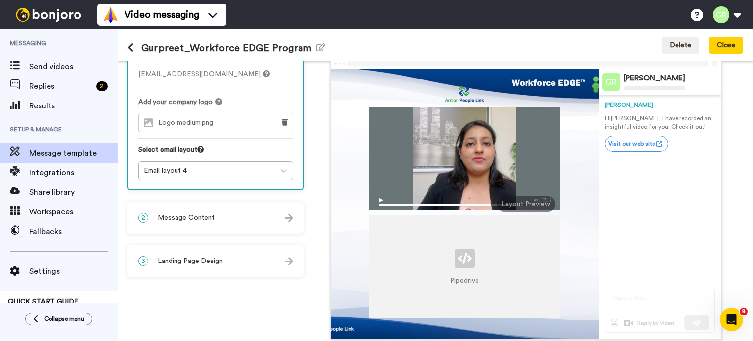
scroll to position [98, 0]
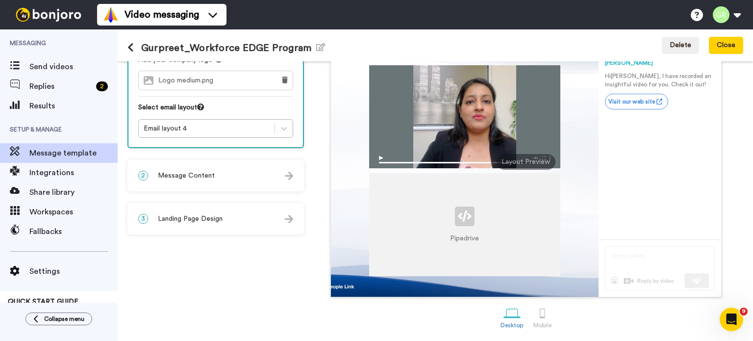
click at [273, 215] on div "3 Landing Page Design" at bounding box center [216, 218] width 175 height 29
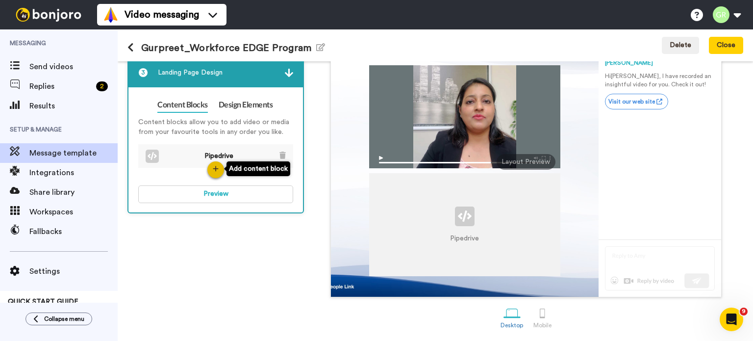
click at [214, 174] on button "button" at bounding box center [216, 169] width 17 height 17
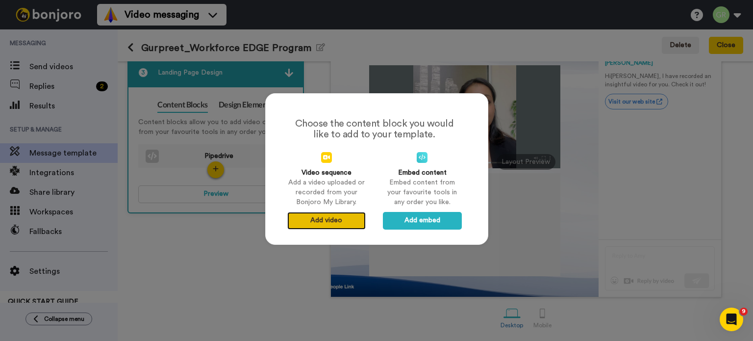
click at [324, 223] on button "Add video" at bounding box center [326, 221] width 78 height 18
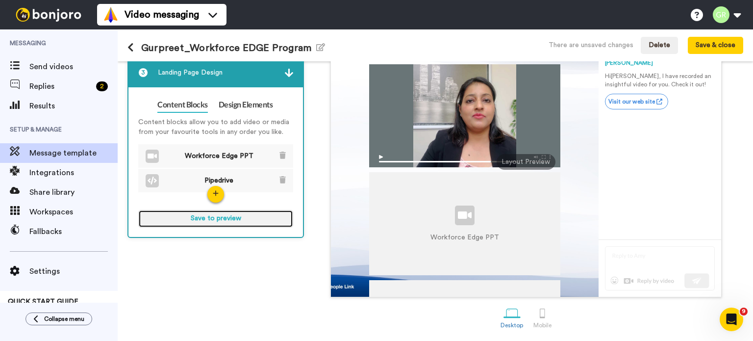
click at [249, 218] on button "Save to preview" at bounding box center [215, 219] width 155 height 18
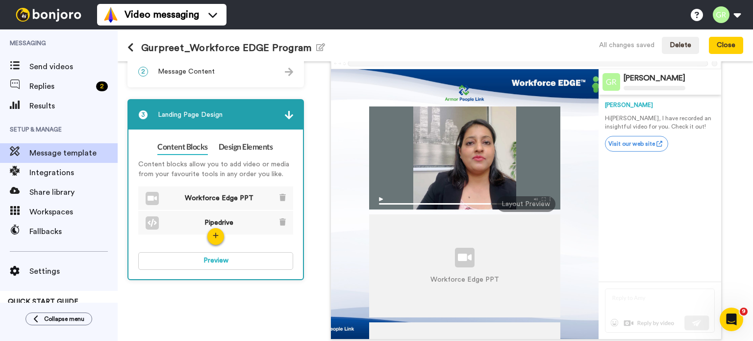
scroll to position [0, 0]
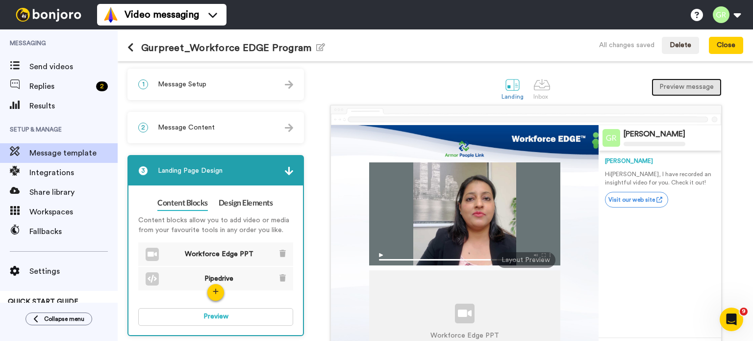
click at [652, 86] on button "Preview message" at bounding box center [687, 87] width 70 height 18
click at [732, 44] on button "Close" at bounding box center [726, 46] width 34 height 18
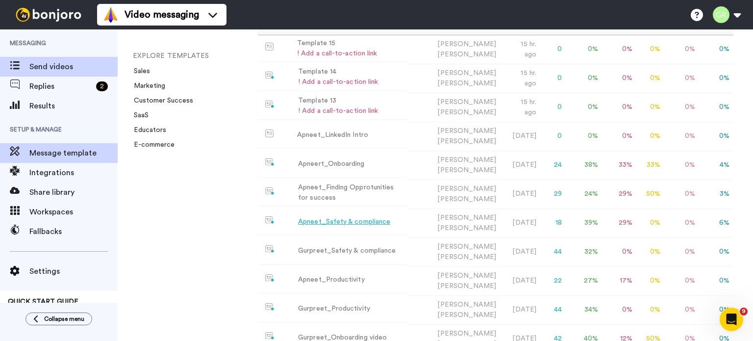
scroll to position [89, 0]
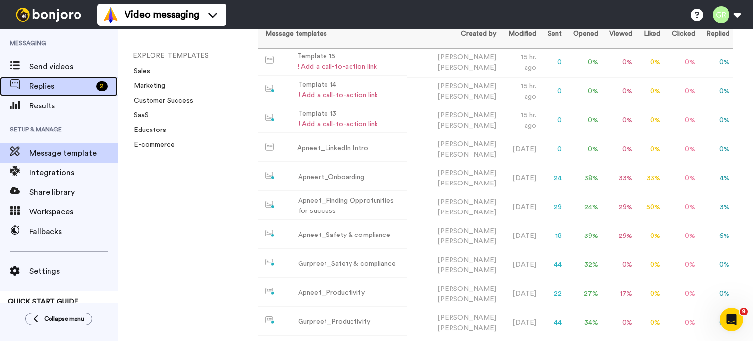
click at [50, 88] on span "Replies" at bounding box center [60, 86] width 63 height 12
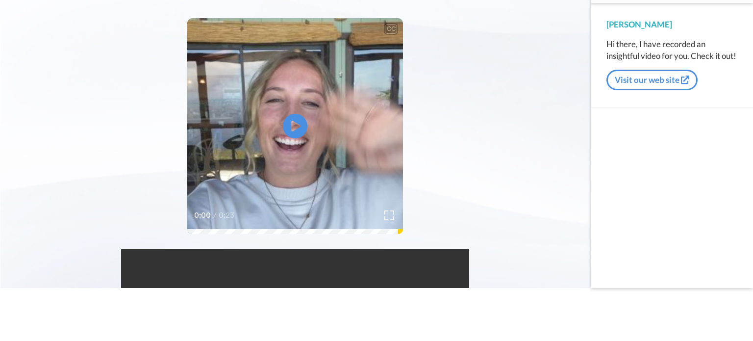
scroll to position [196, 0]
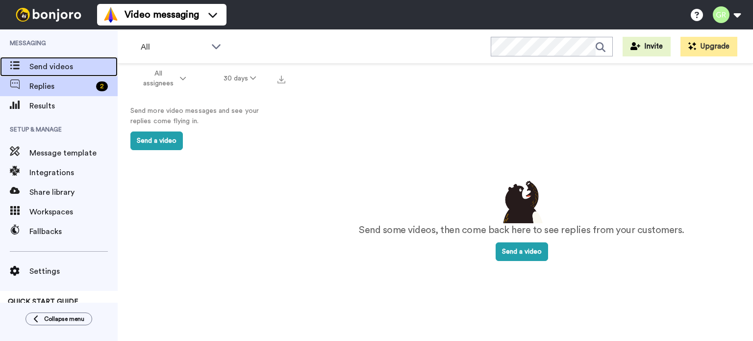
click at [55, 72] on span "Send videos" at bounding box center [73, 67] width 88 height 12
